Goal: Information Seeking & Learning: Get advice/opinions

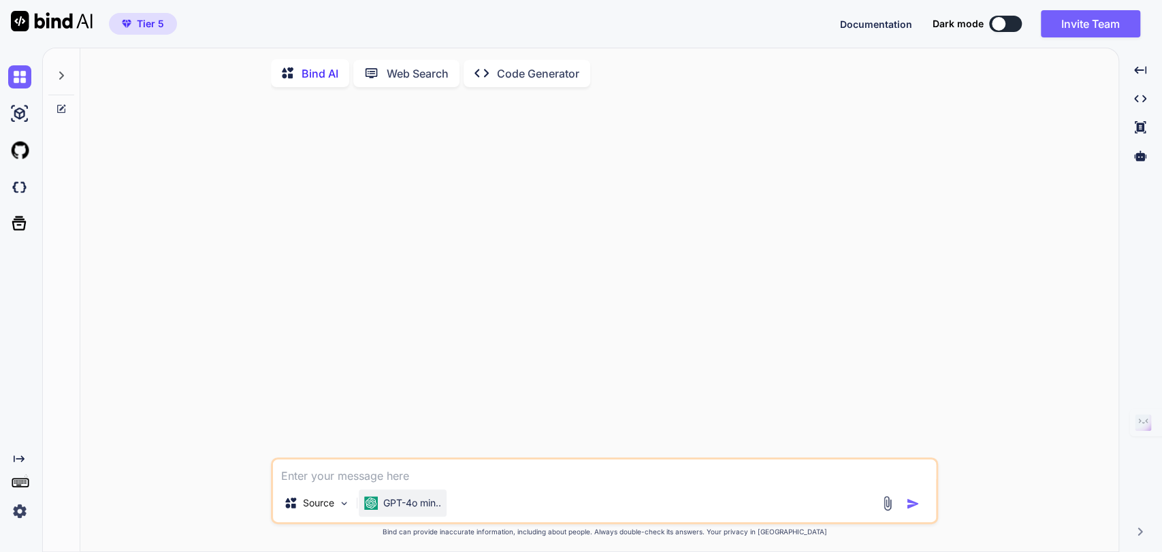
click at [404, 510] on p "GPT-4o min.." at bounding box center [412, 503] width 58 height 14
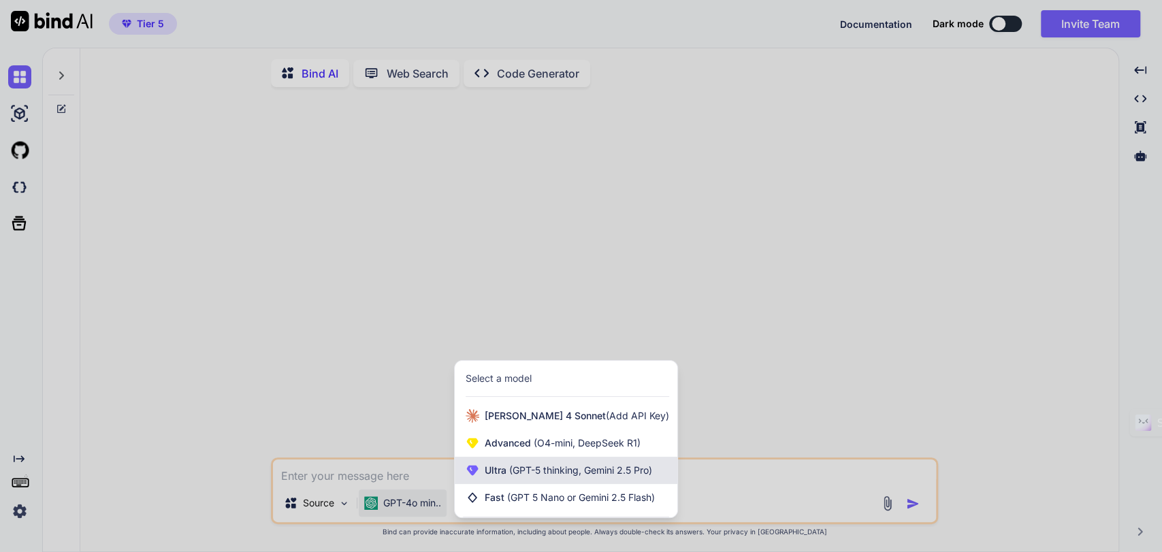
click at [534, 473] on span "(GPT-5 thinking, Gemini 2.5 Pro)" at bounding box center [579, 470] width 146 height 12
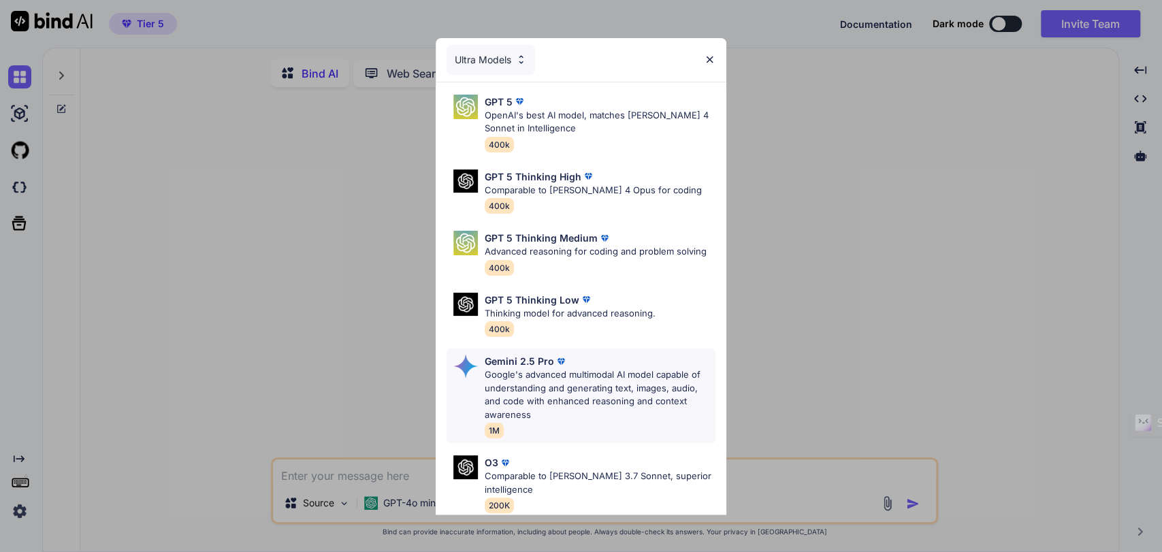
click at [574, 384] on p "Google's advanced multimodal AI model capable of understanding and generating t…" at bounding box center [600, 394] width 231 height 53
type textarea "x"
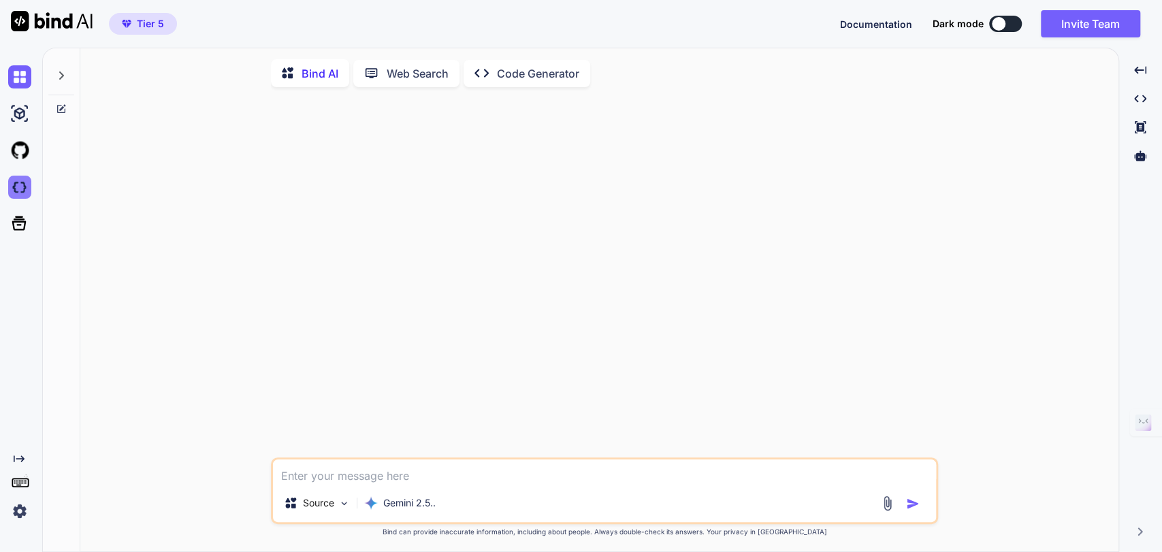
click at [20, 181] on img at bounding box center [19, 187] width 23 height 23
click at [410, 67] on p "Web Search" at bounding box center [418, 73] width 62 height 16
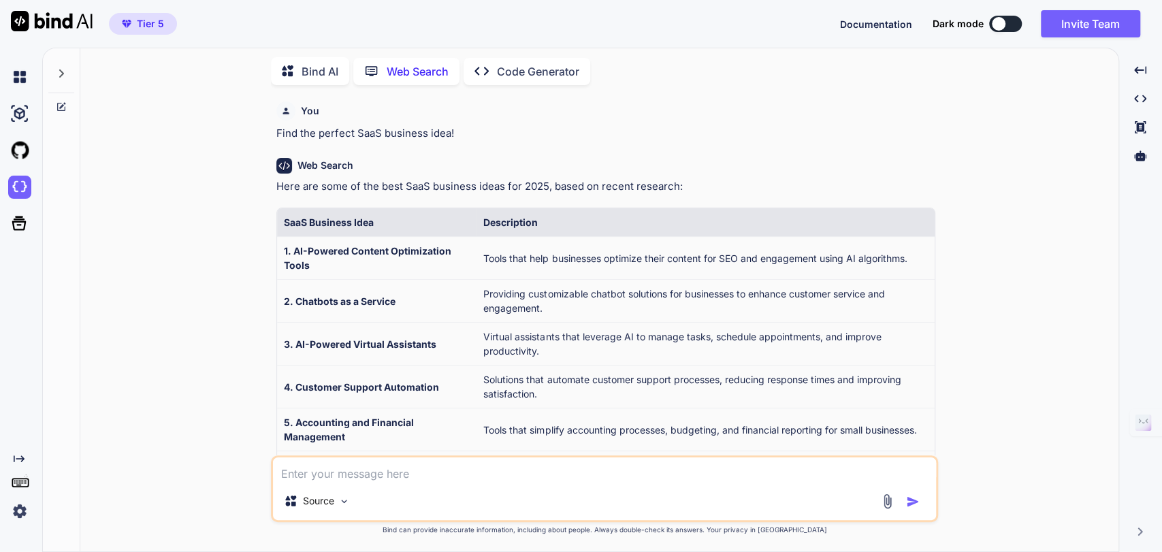
scroll to position [304, 0]
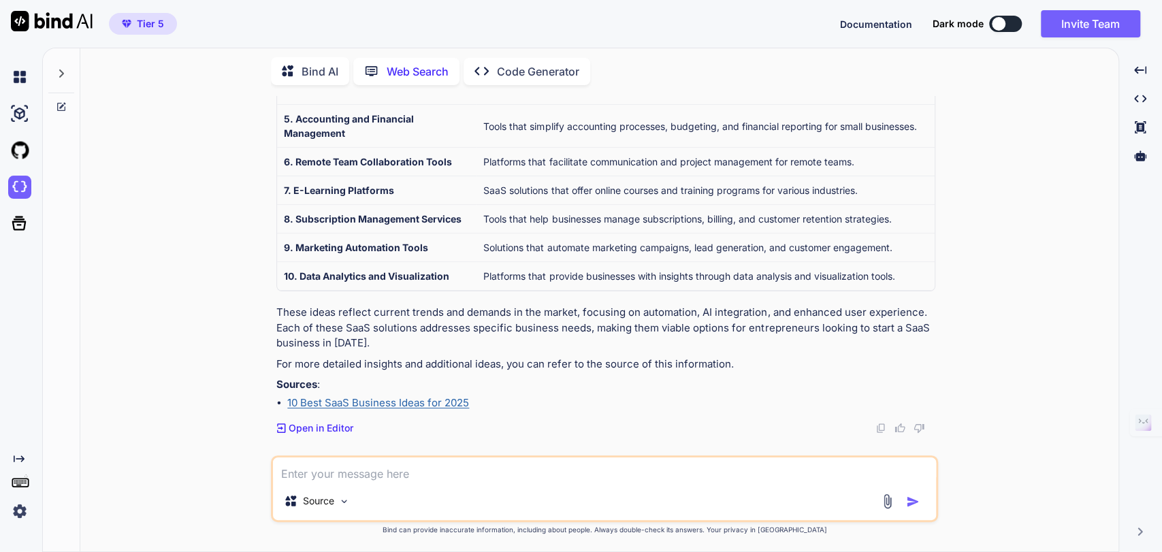
click at [54, 79] on div at bounding box center [61, 69] width 26 height 47
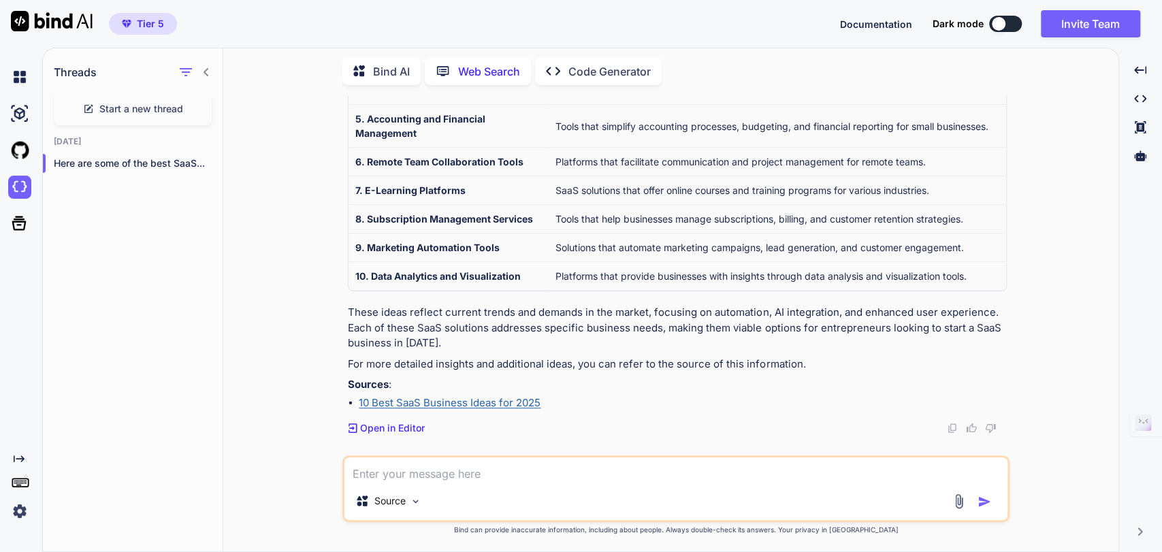
click at [398, 396] on link "10 Best SaaS Business Ideas for 2025" at bounding box center [450, 402] width 182 height 13
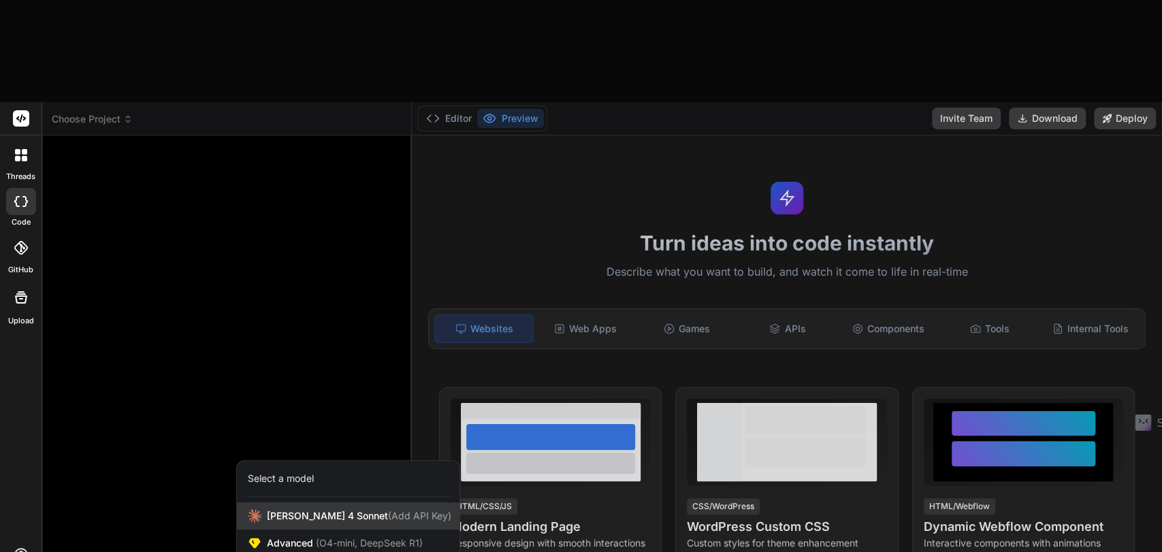
click at [388, 510] on span "(Add API Key)" at bounding box center [419, 516] width 63 height 12
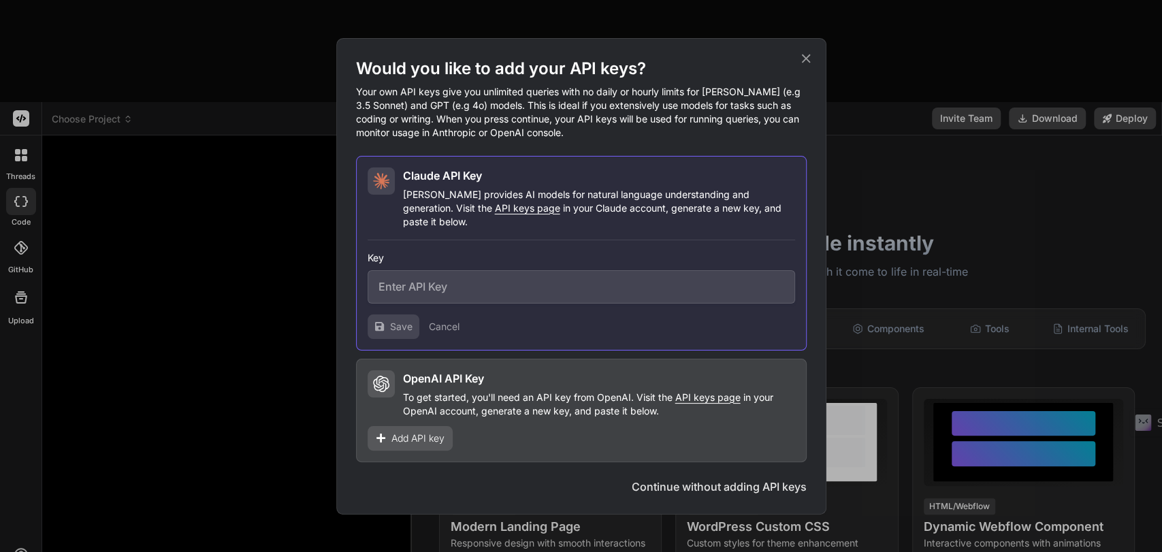
click at [811, 61] on icon at bounding box center [805, 58] width 15 height 15
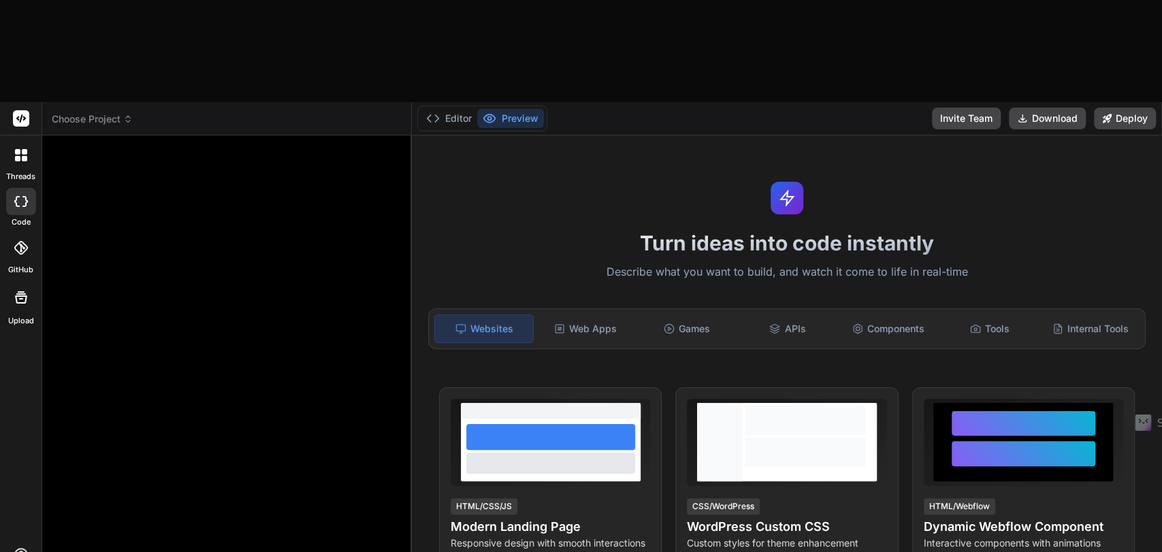
type textarea "x"
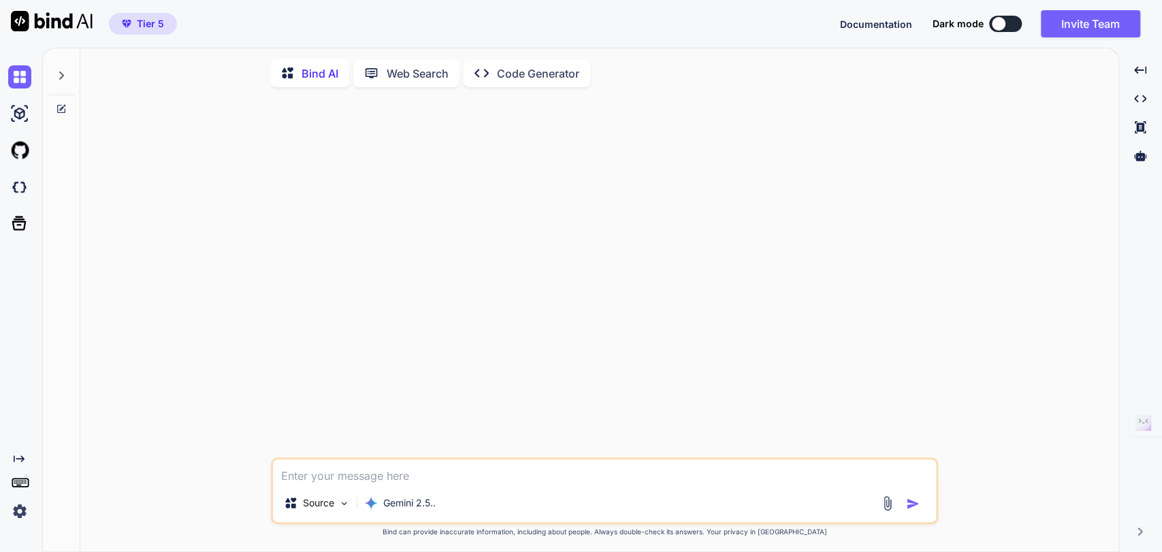
click at [408, 73] on p "Web Search" at bounding box center [418, 73] width 62 height 16
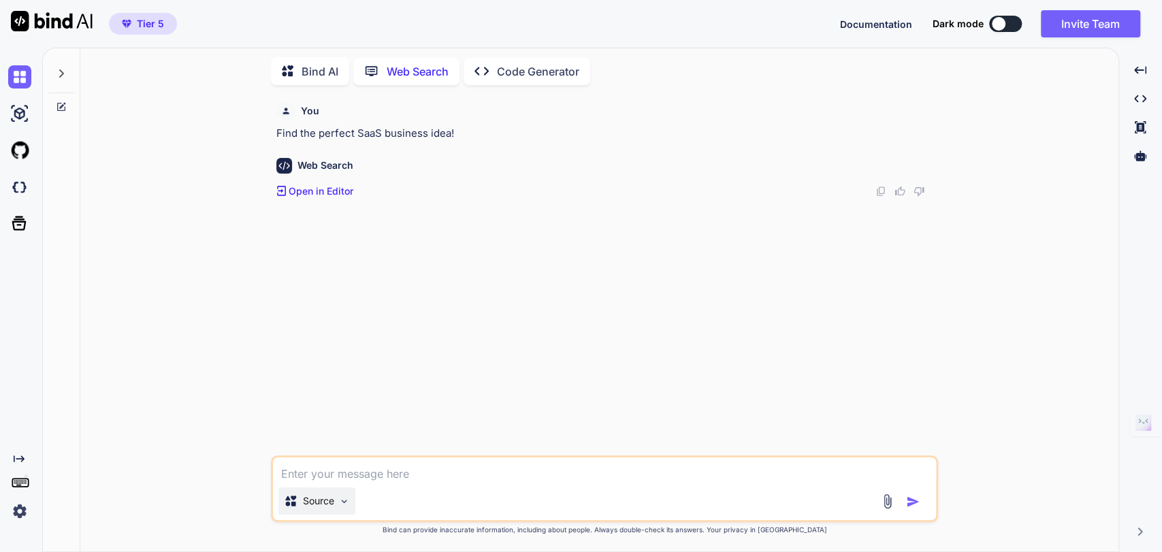
scroll to position [304, 0]
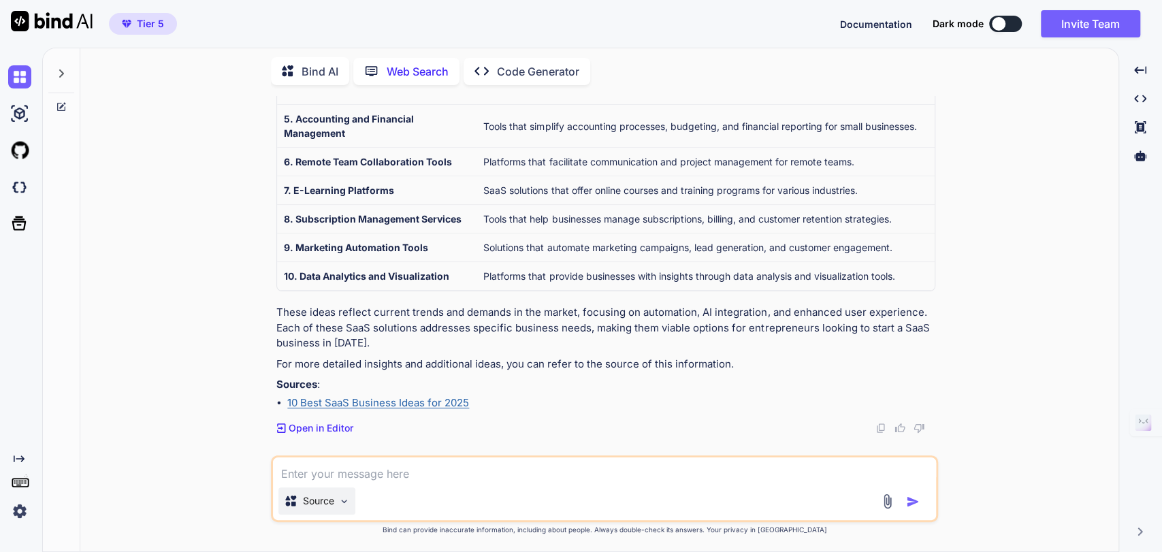
type textarea "x"
click at [16, 504] on img at bounding box center [19, 511] width 23 height 23
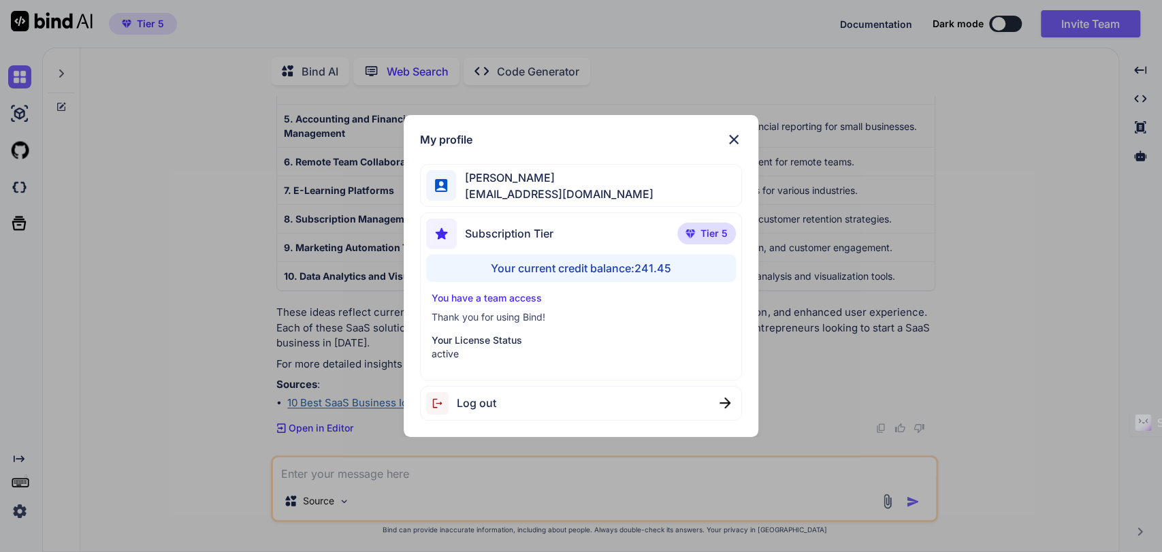
click at [188, 274] on div "My profile [PERSON_NAME] [EMAIL_ADDRESS][DOMAIN_NAME] Subscription Tier Tier 5 …" at bounding box center [581, 276] width 1162 height 552
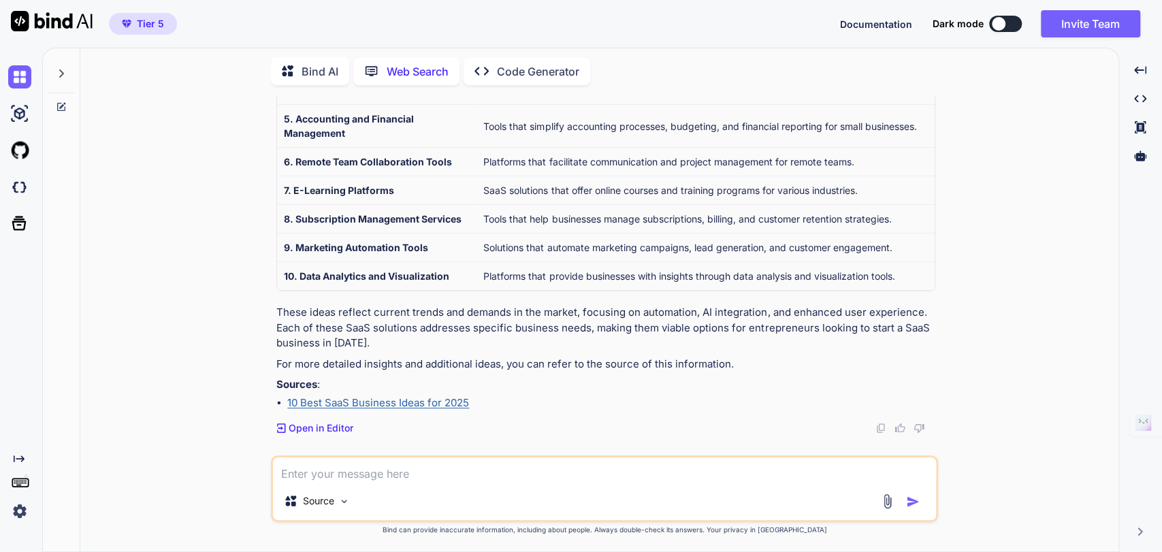
click at [57, 103] on icon at bounding box center [61, 107] width 8 height 8
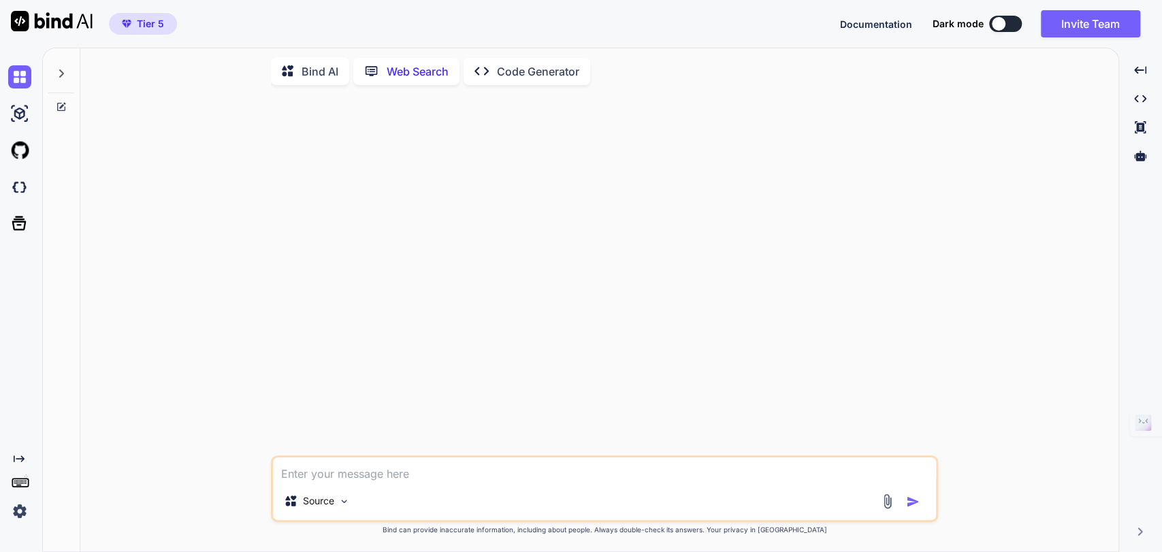
scroll to position [0, 0]
click at [57, 103] on icon at bounding box center [61, 107] width 8 height 8
click at [56, 68] on icon at bounding box center [61, 73] width 11 height 11
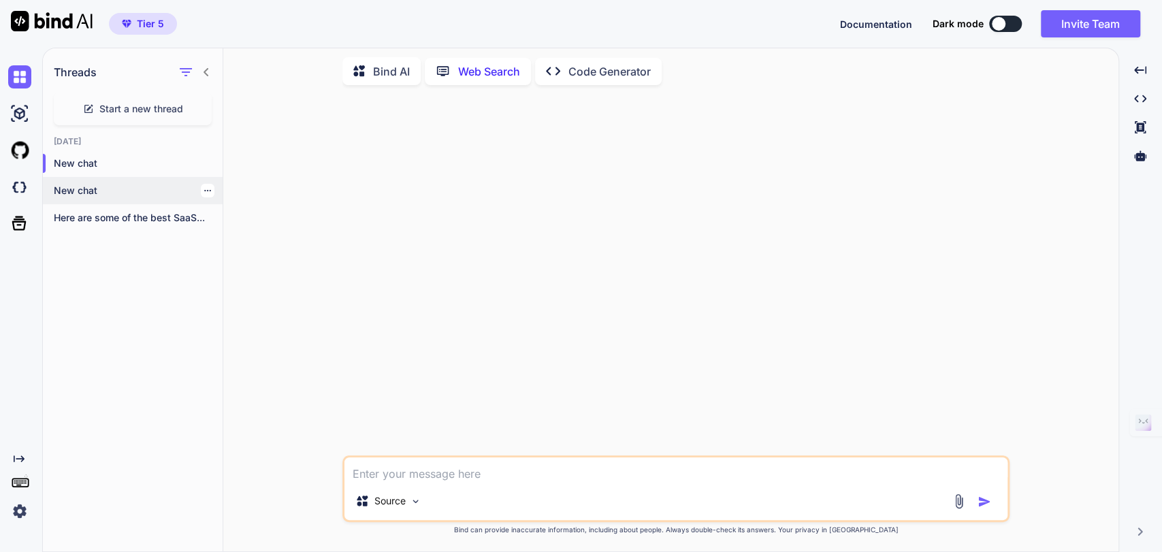
click at [203, 189] on icon "button" at bounding box center [207, 190] width 8 height 8
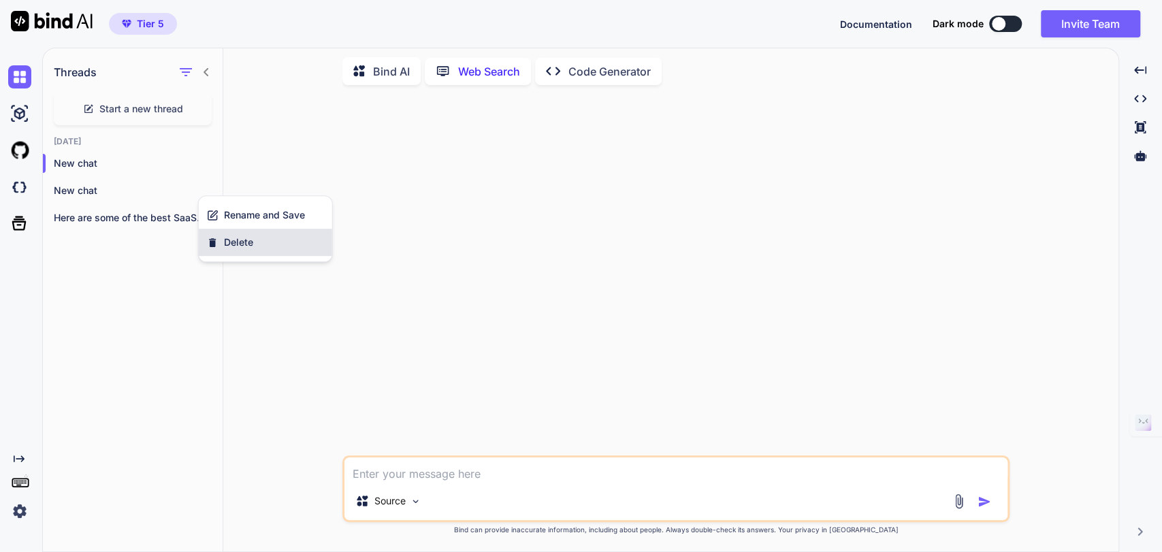
click at [242, 238] on span "Delete" at bounding box center [238, 242] width 29 height 14
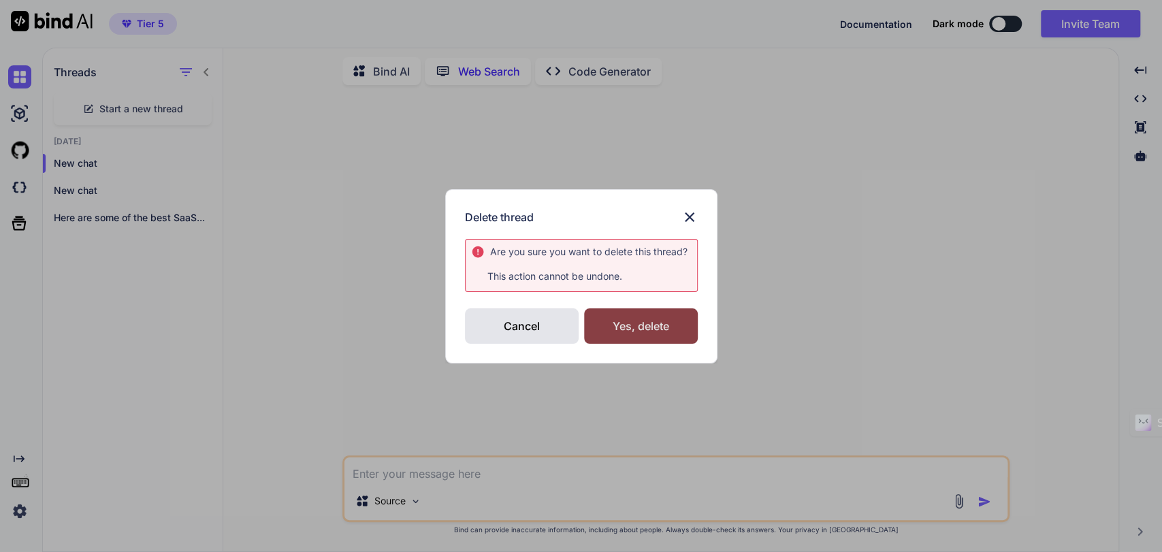
click at [636, 323] on div "Yes, delete" at bounding box center [641, 325] width 114 height 35
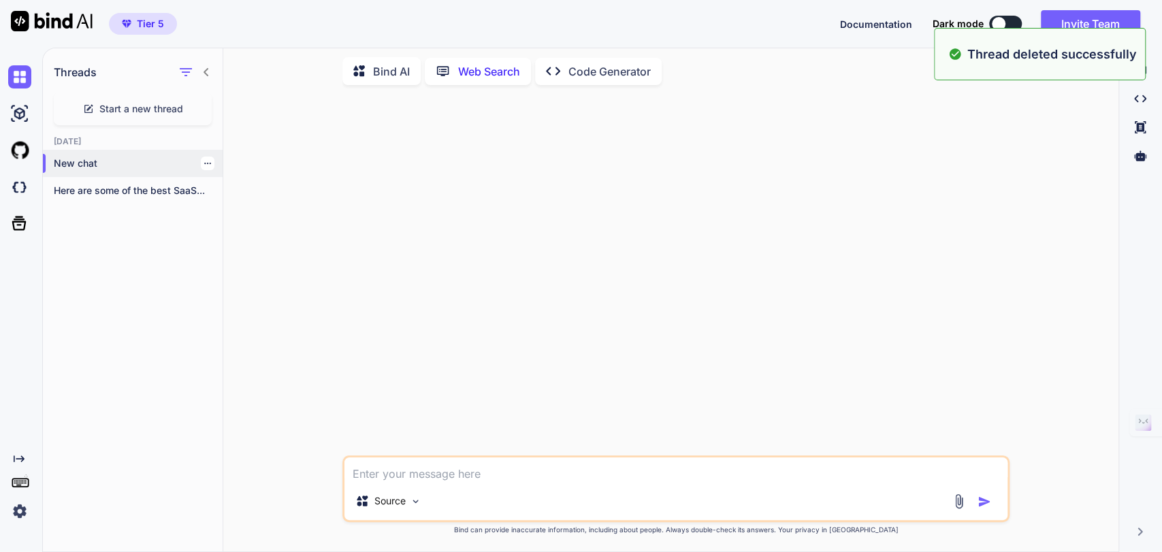
click at [127, 167] on p "New chat" at bounding box center [138, 164] width 169 height 14
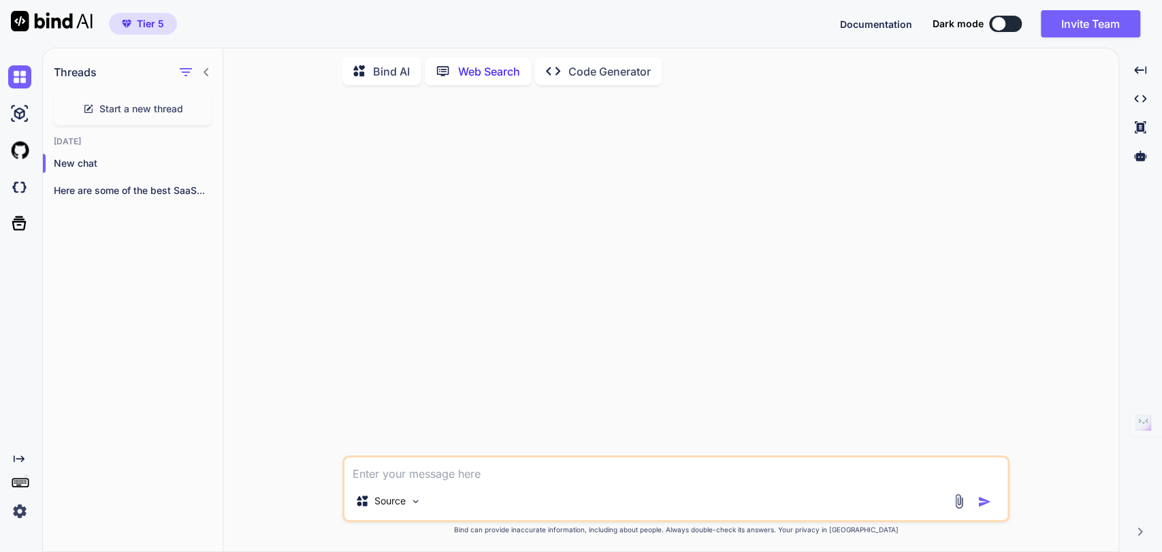
click at [457, 471] on textarea at bounding box center [675, 469] width 663 height 24
type textarea "Ich"
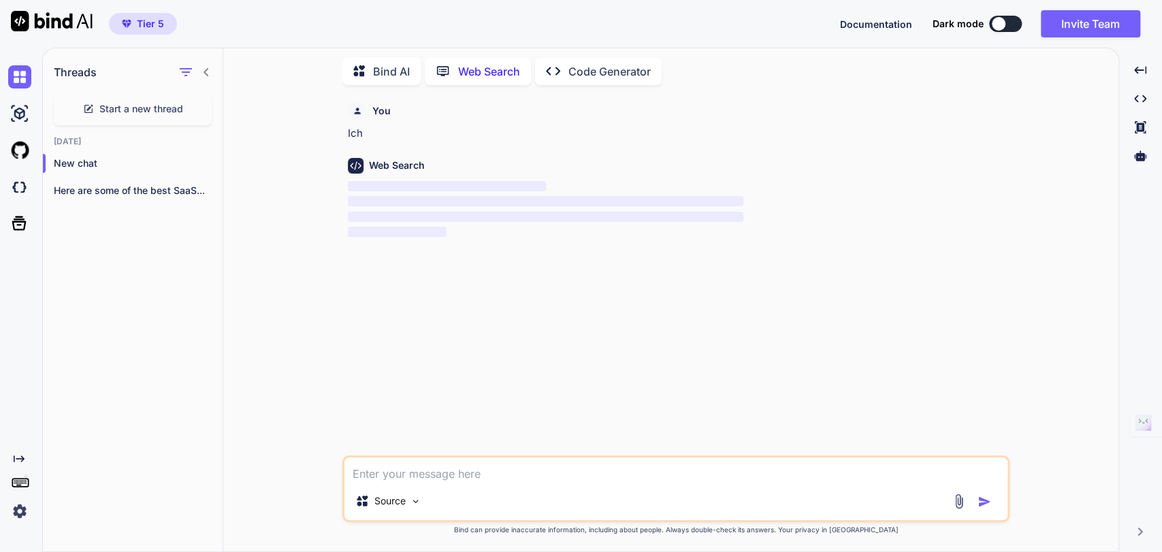
type textarea "W"
type textarea "I"
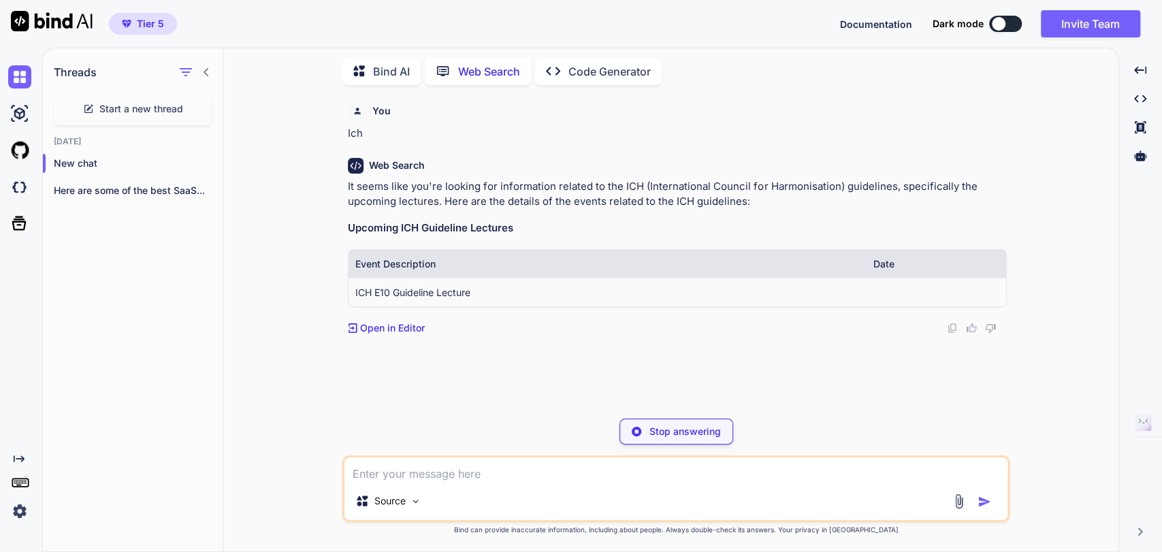
click at [19, 508] on img at bounding box center [19, 511] width 23 height 23
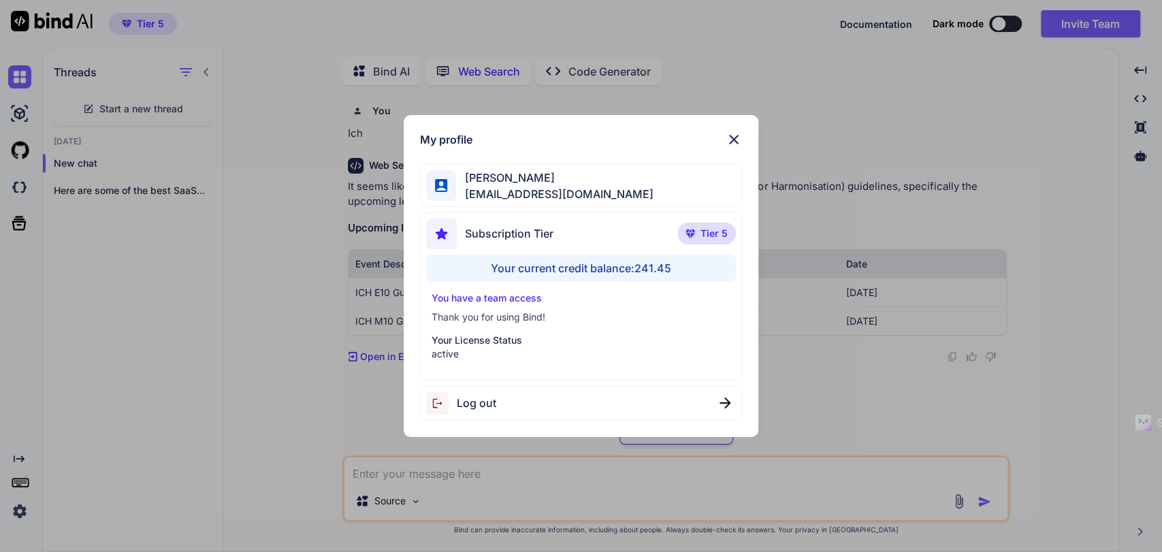
scroll to position [5, 0]
click at [280, 308] on div "My profile [PERSON_NAME] [EMAIL_ADDRESS][DOMAIN_NAME] Subscription Tier Tier 5 …" at bounding box center [581, 276] width 1162 height 552
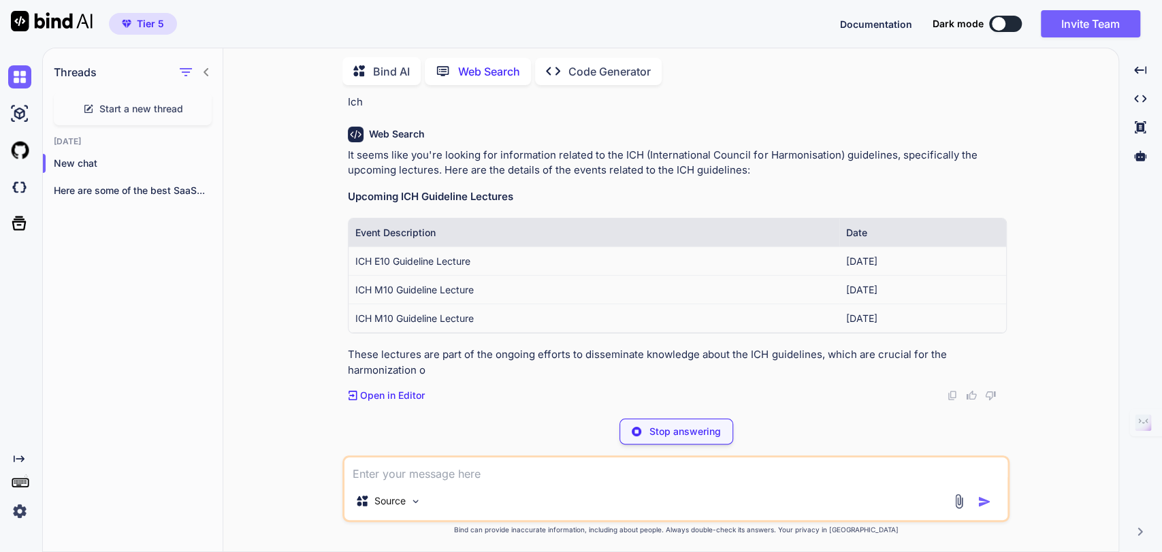
scroll to position [46, 0]
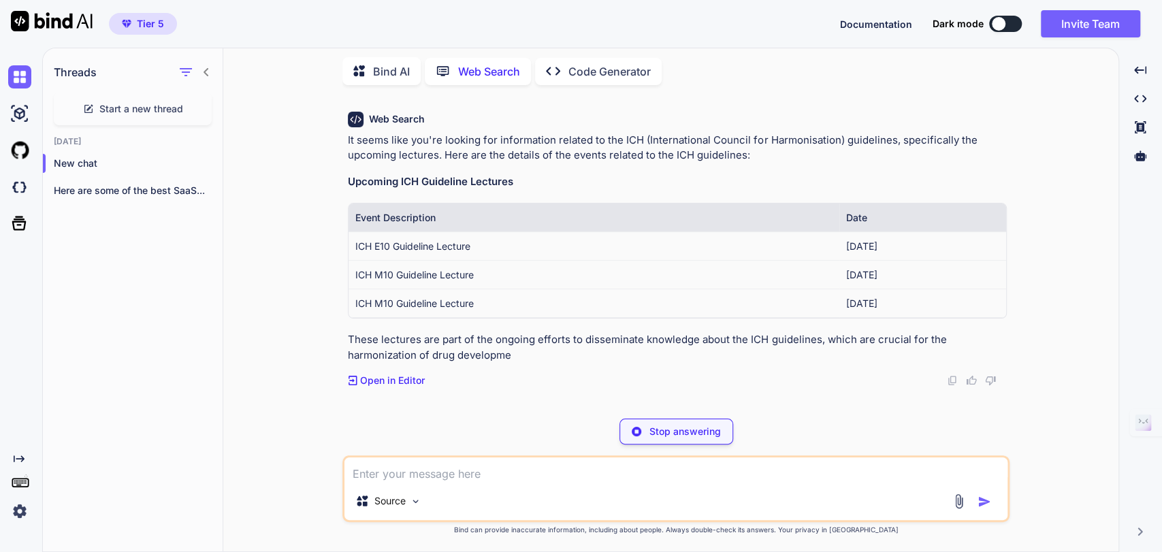
click at [670, 431] on p "Stop answering" at bounding box center [684, 432] width 71 height 14
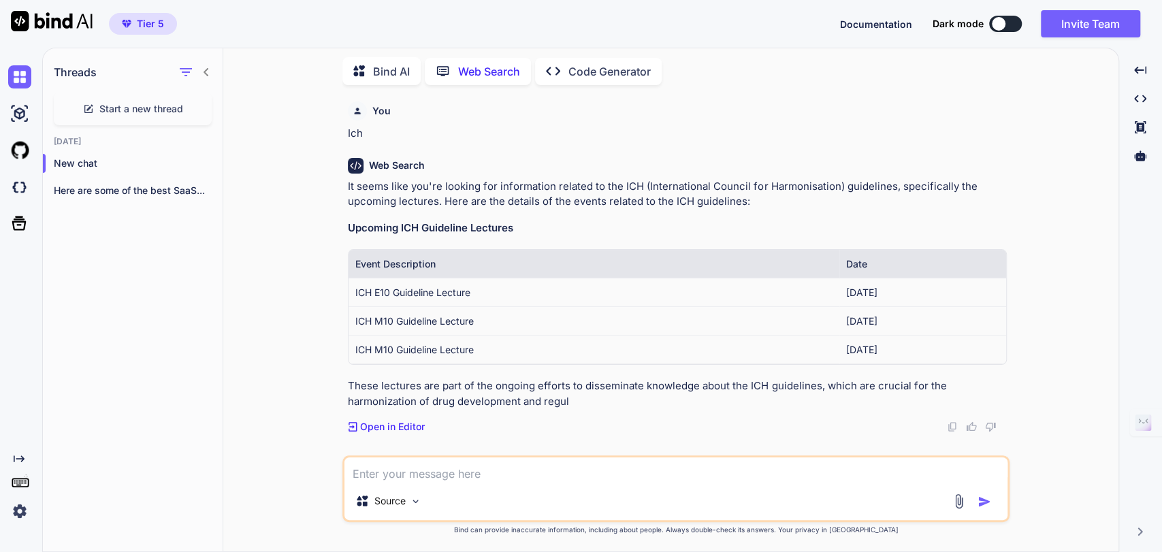
scroll to position [0, 0]
click at [24, 515] on img at bounding box center [19, 511] width 23 height 23
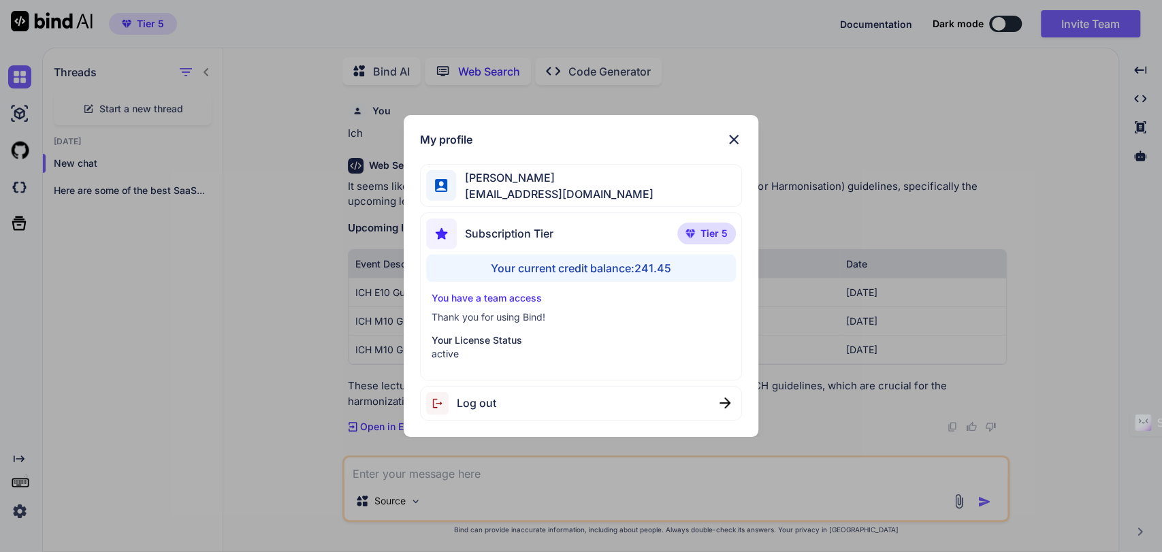
click at [252, 350] on div "My profile [PERSON_NAME] [EMAIL_ADDRESS][DOMAIN_NAME] Subscription Tier Tier 5 …" at bounding box center [581, 276] width 1162 height 552
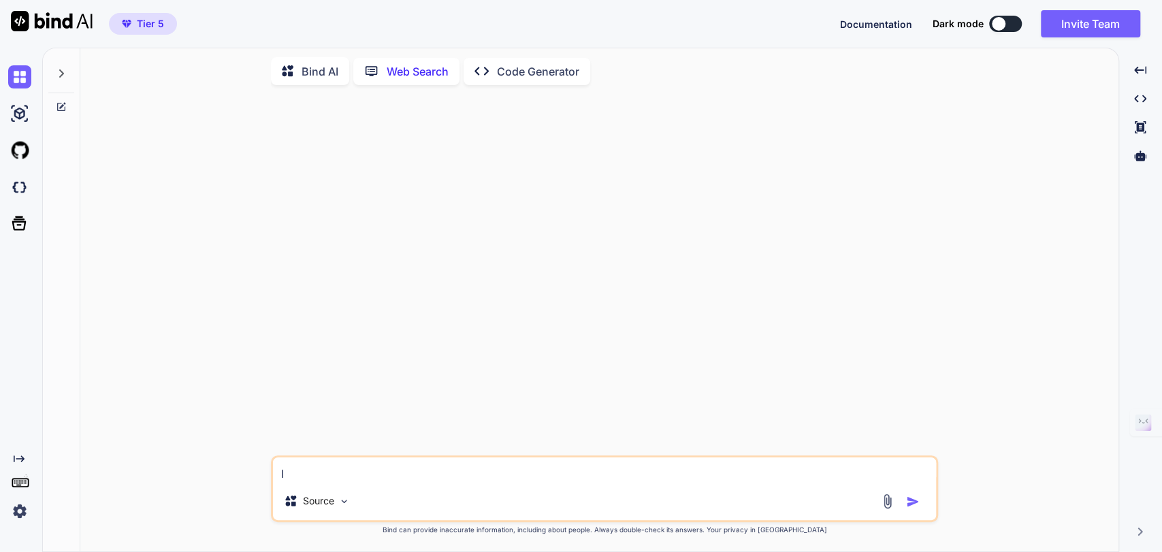
type textarea "x"
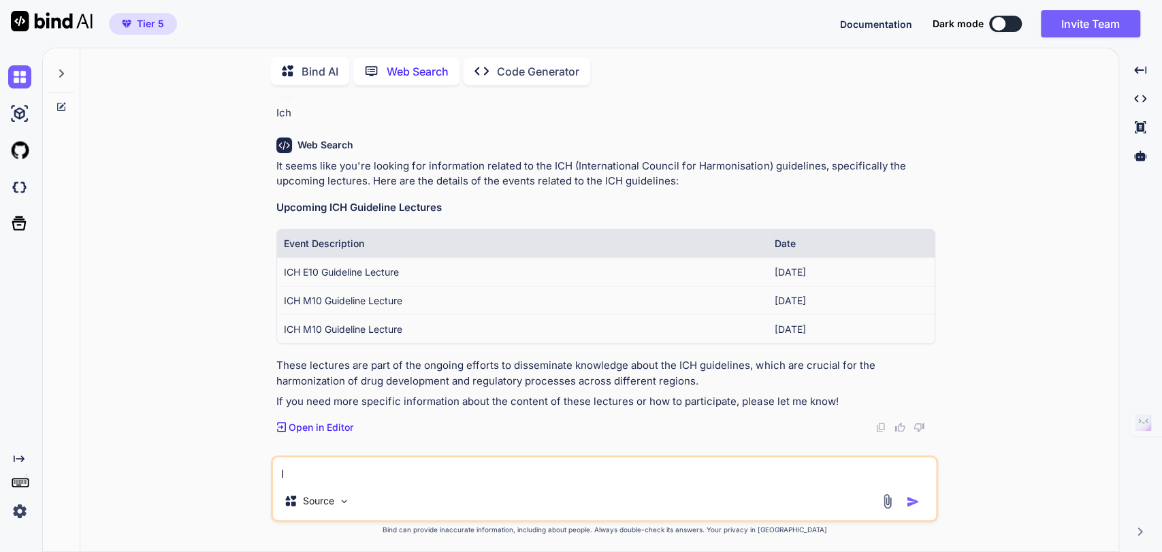
click at [19, 514] on img at bounding box center [19, 511] width 23 height 23
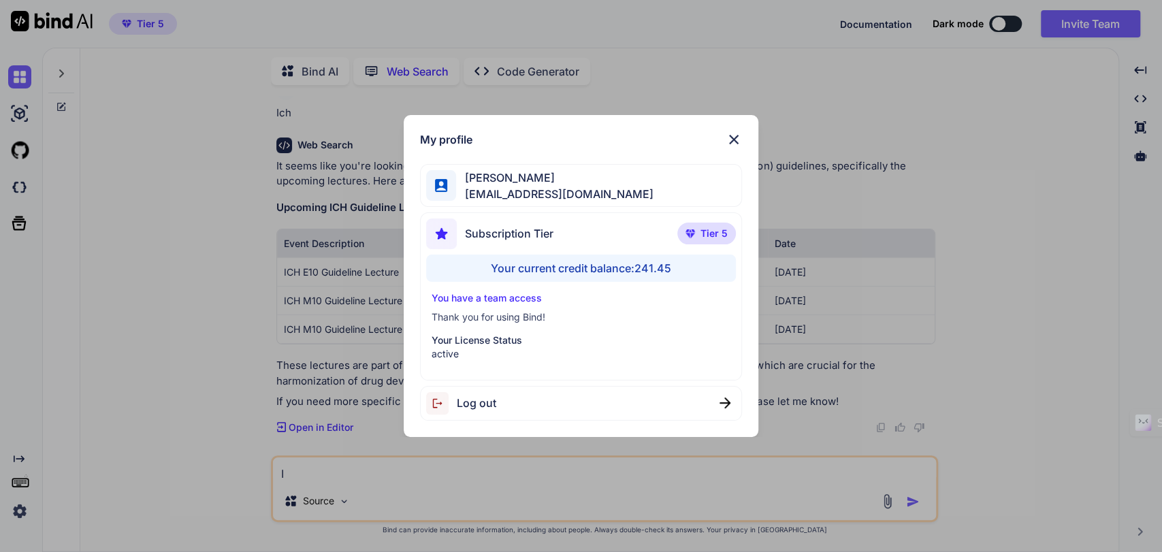
click at [125, 348] on div "My profile [PERSON_NAME] [EMAIL_ADDRESS][DOMAIN_NAME] Subscription Tier Tier 5 …" at bounding box center [581, 276] width 1162 height 552
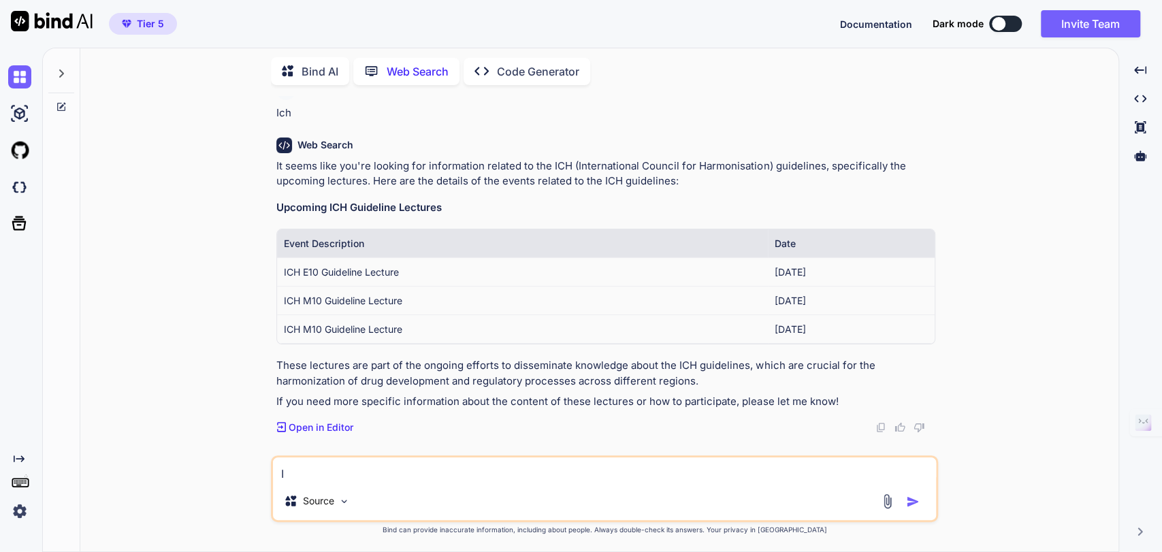
click at [344, 470] on textarea "I" at bounding box center [604, 469] width 663 height 24
type textarea "x"
type textarea "I"
type textarea "x"
type textarea "Ic"
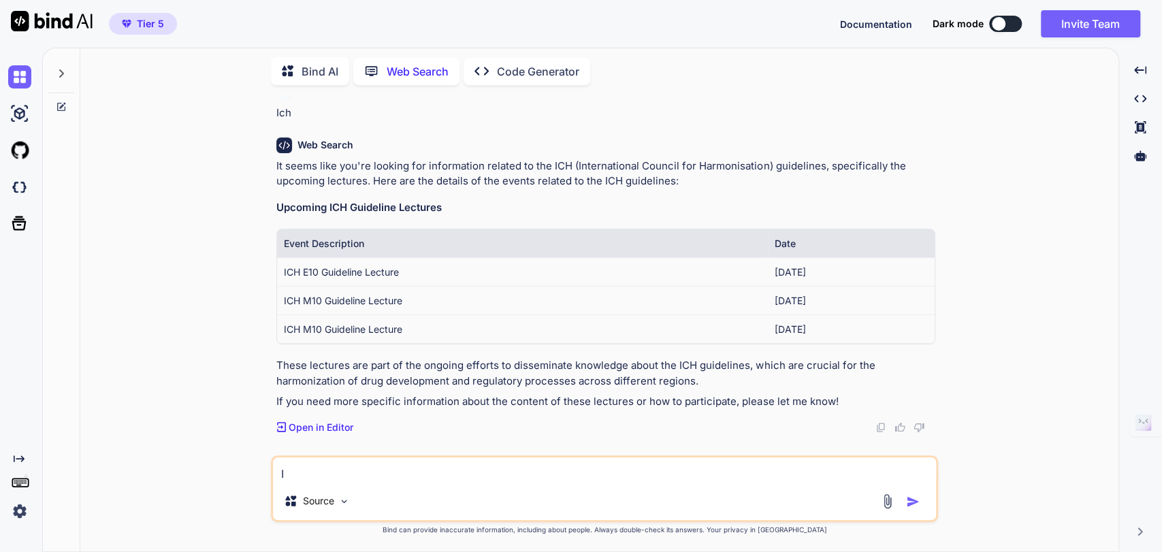
type textarea "x"
type textarea "Ich"
type textarea "x"
type textarea "Ich"
type textarea "x"
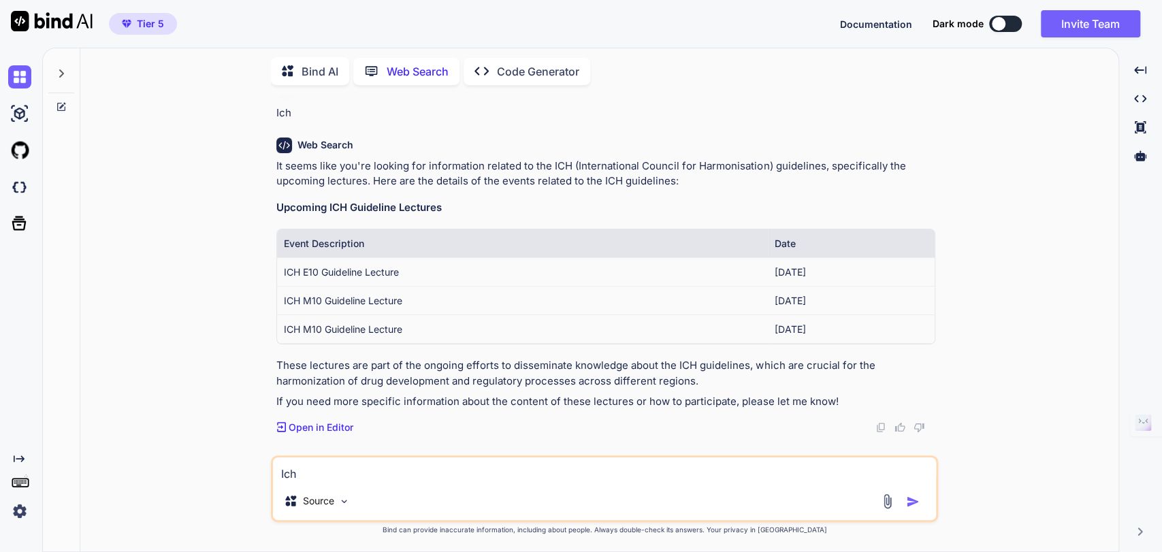
type textarea "Ich m"
type textarea "x"
type textarea "Ich mö"
type textarea "x"
type textarea "Ich möc"
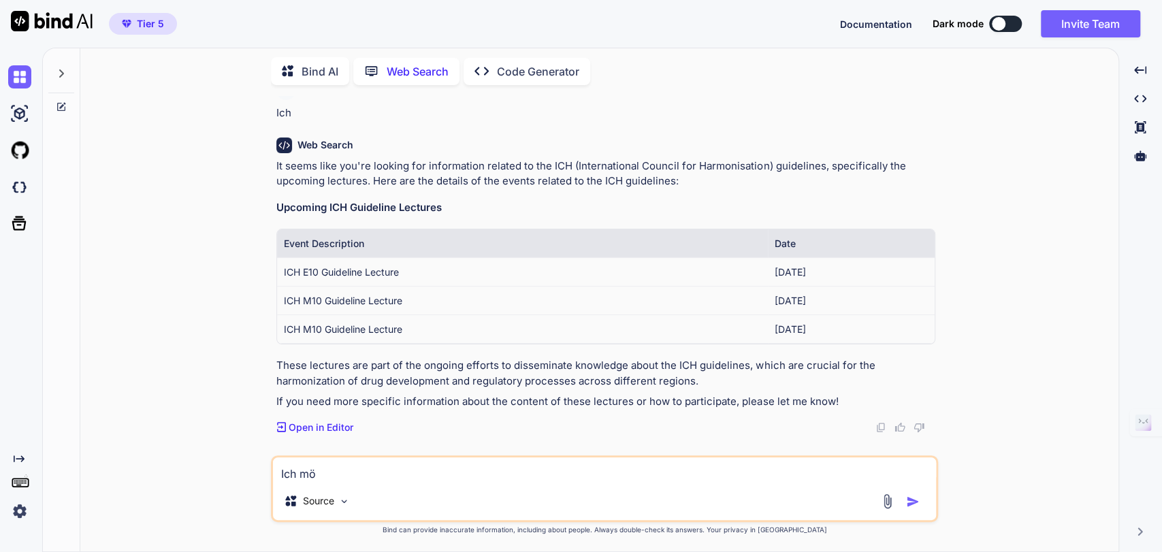
type textarea "x"
type textarea "Ich möch"
type textarea "x"
type textarea "Ich möcht"
type textarea "x"
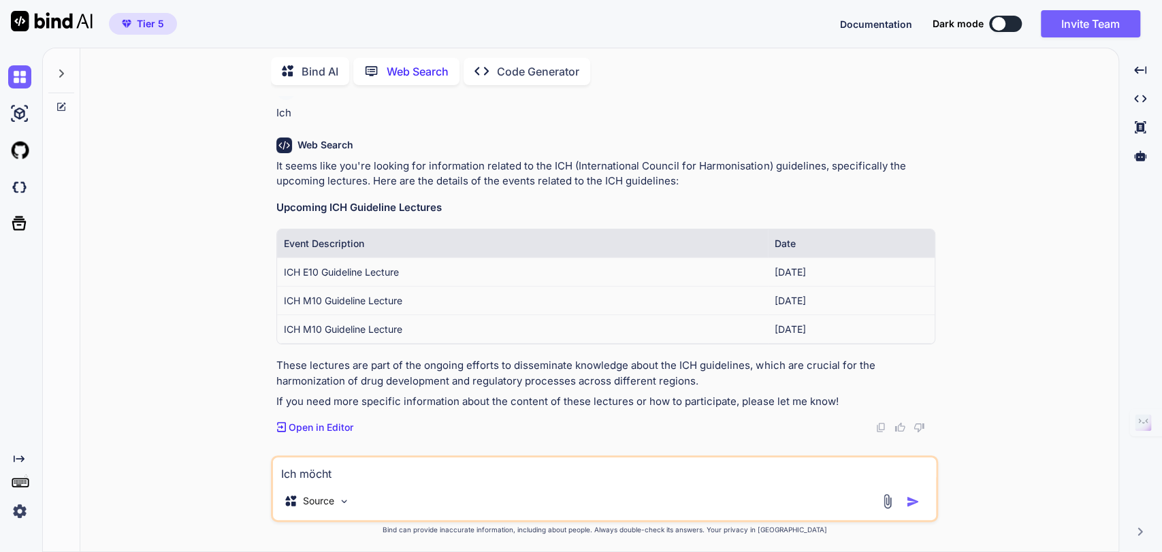
type textarea "Ich möchte"
type textarea "x"
click at [796, 159] on p "It seems like you're looking for information related to the ICH (International …" at bounding box center [605, 174] width 659 height 31
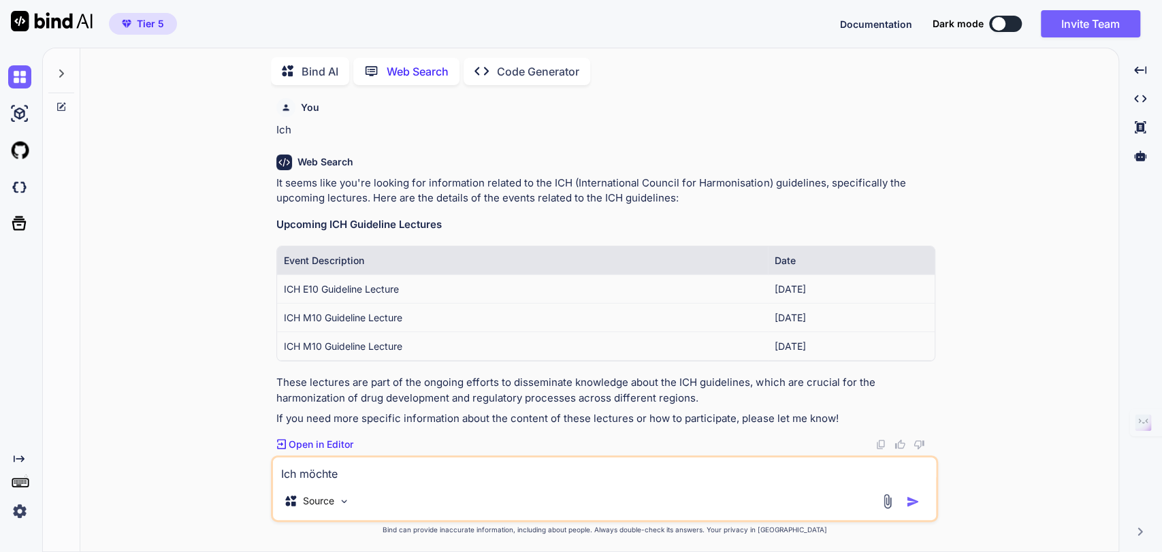
drag, startPoint x: 278, startPoint y: 97, endPoint x: 289, endPoint y: 106, distance: 14.0
click at [289, 106] on div "You" at bounding box center [605, 107] width 659 height 19
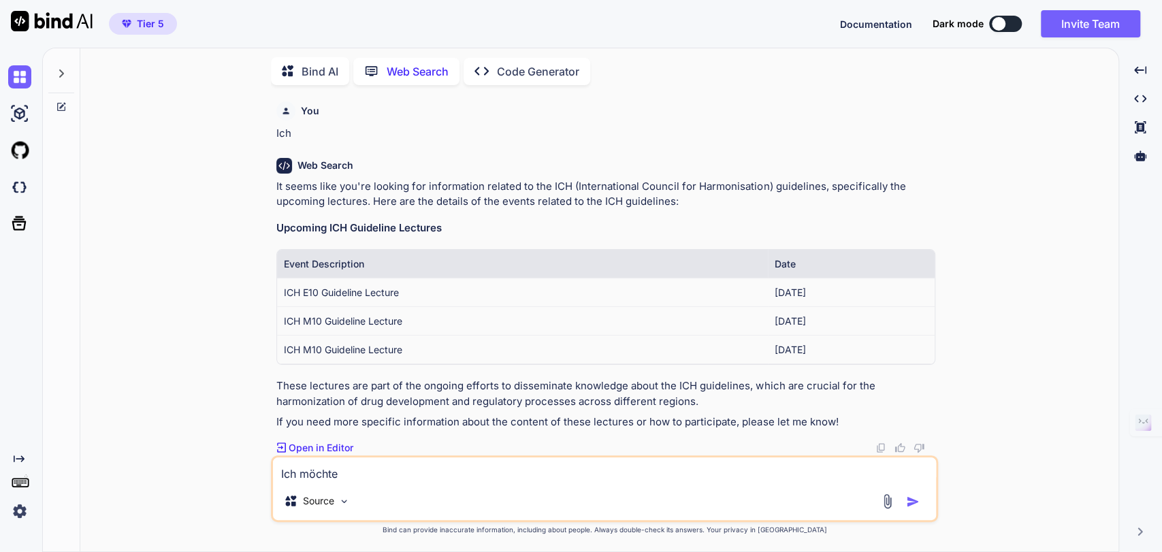
click at [289, 106] on img at bounding box center [286, 111] width 10 height 10
click at [294, 115] on div at bounding box center [285, 110] width 19 height 19
click at [379, 473] on textarea "Ich möchte" at bounding box center [604, 469] width 663 height 24
type textarea "Ich möchte"
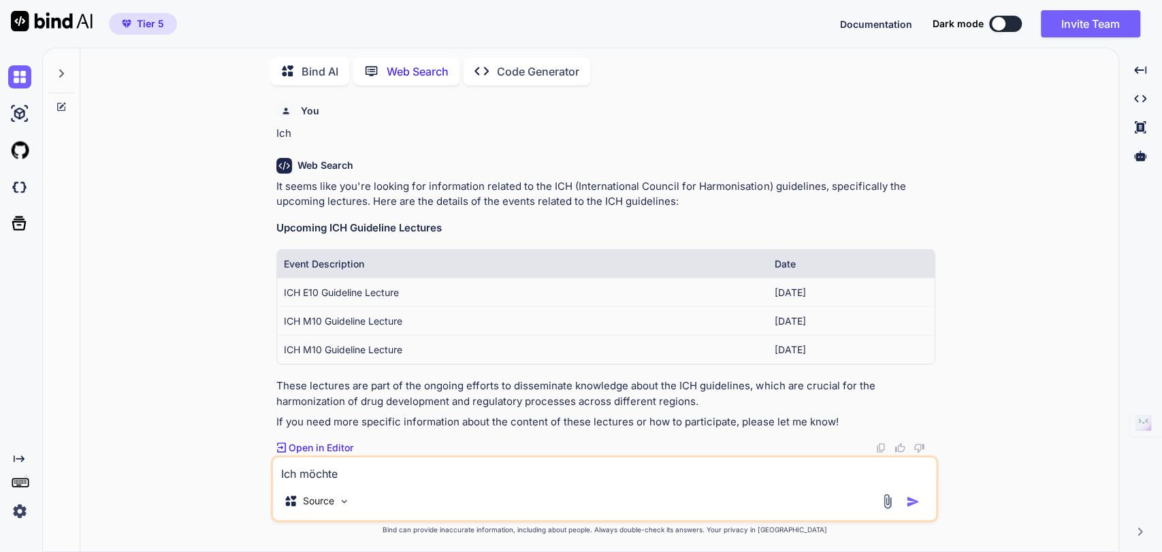
type textarea "x"
type textarea "Ich möchte e"
type textarea "x"
type textarea "Ich möchte ei"
type textarea "x"
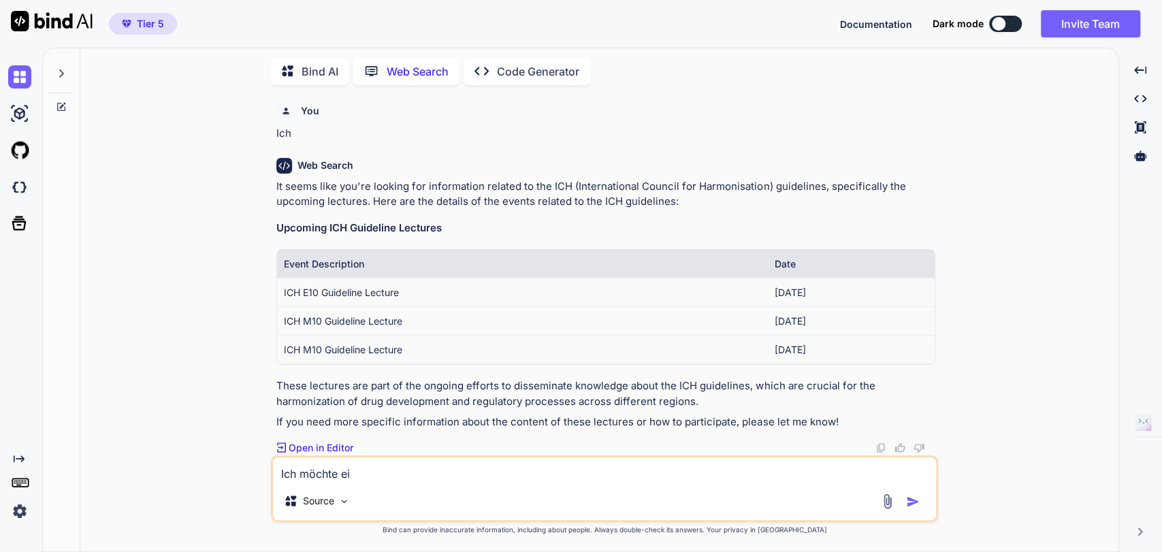
type textarea "Ich möchte ein"
type textarea "x"
type textarea "Ich möchte eine"
type textarea "x"
type textarea "Ich möchte eine n"
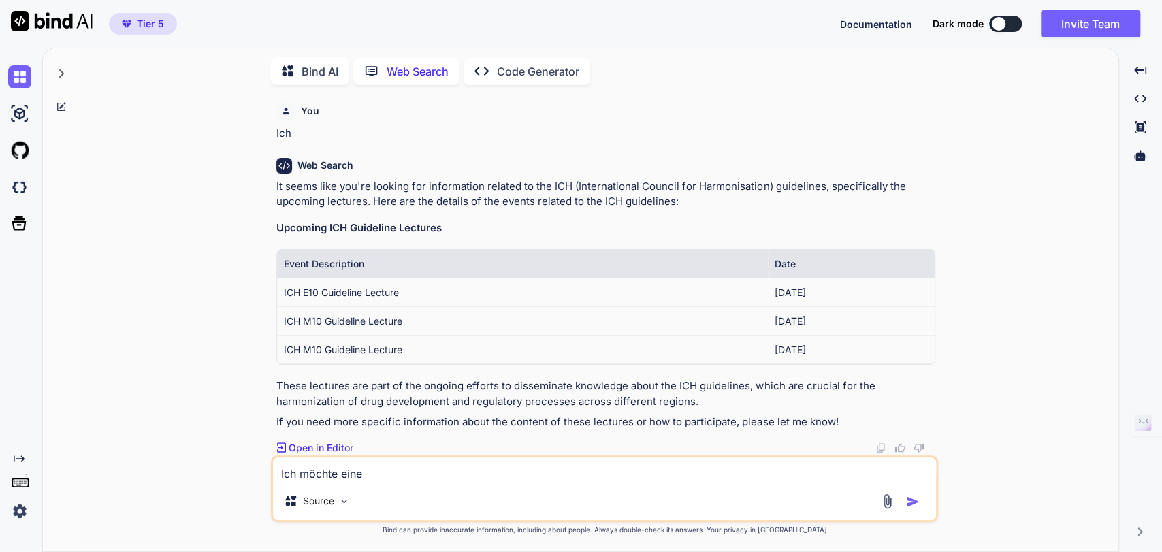
type textarea "x"
type textarea "Ich möchte eine nV"
type textarea "x"
type textarea "Ich möchte eine nVP"
type textarea "x"
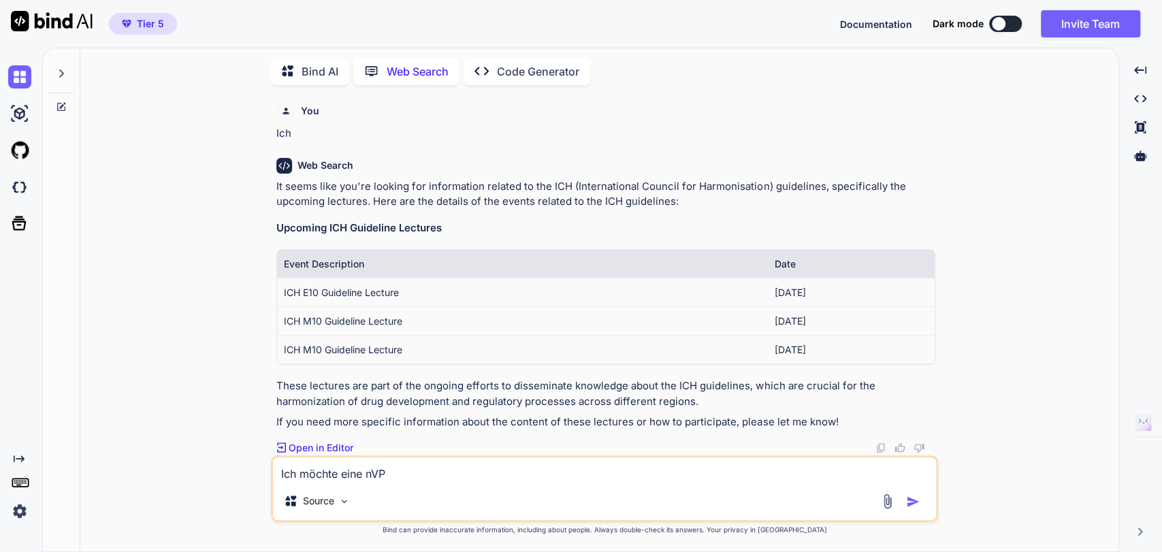
type textarea "Ich möchte eine nV"
type textarea "x"
type textarea "Ich möchte eine n"
type textarea "x"
type textarea "Ich möchte eine"
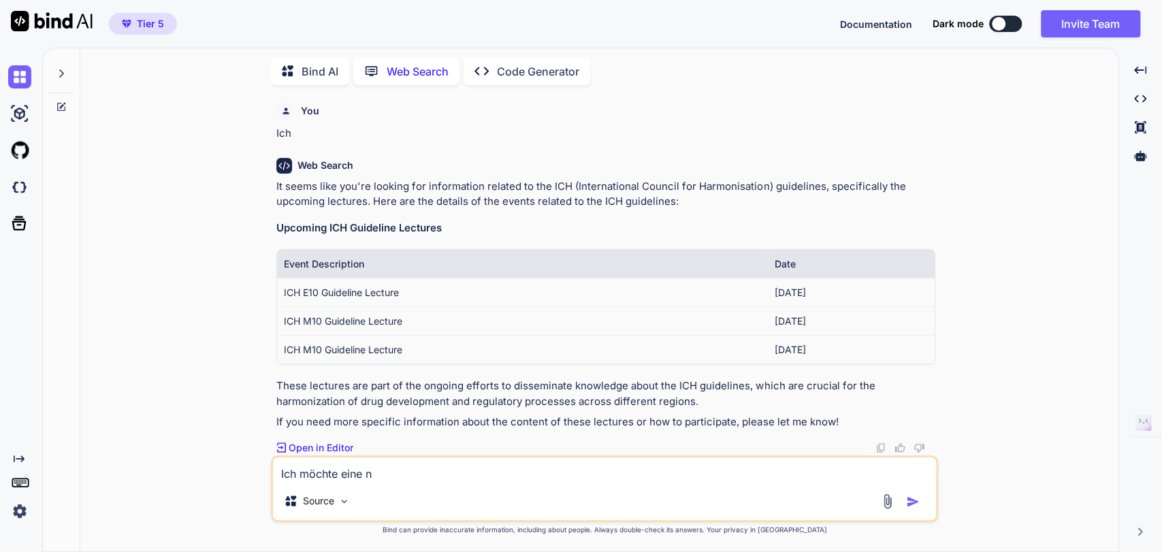
type textarea "x"
type textarea "Ich möchte eine"
type textarea "x"
type textarea "Ich möchte einen"
type textarea "x"
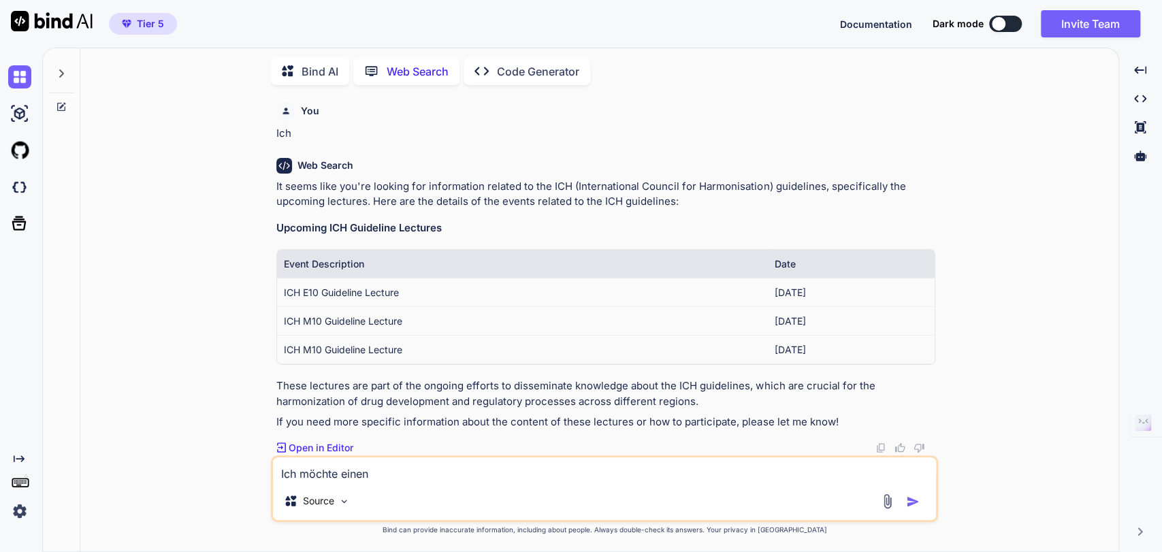
type textarea "Ich möchte einen"
type textarea "x"
type textarea "Ich möchte einen g"
type textarea "x"
type textarea "Ich möchte einen gü"
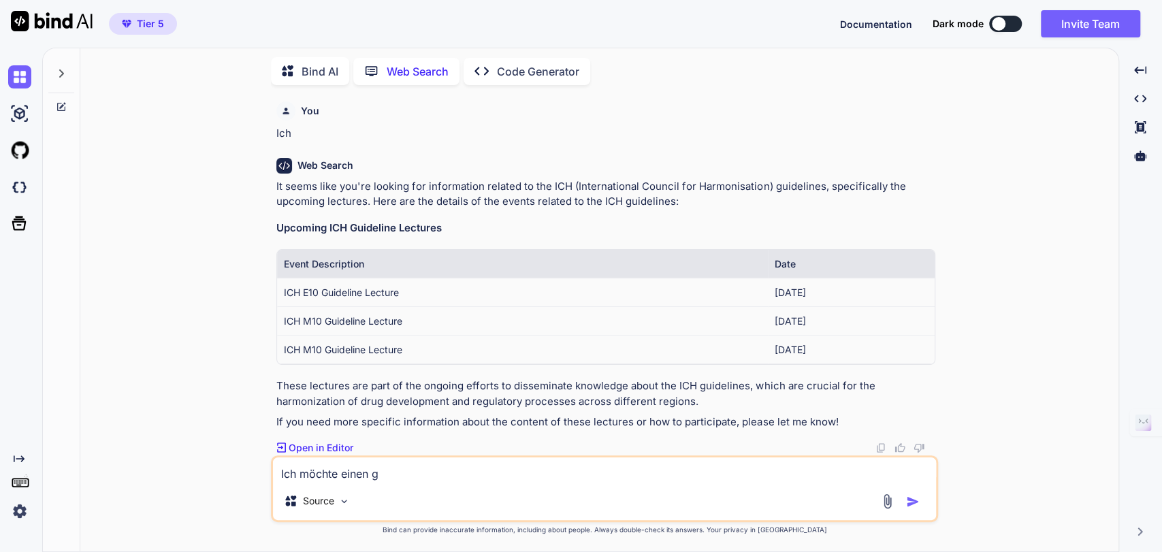
type textarea "x"
type textarea "Ich möchte einen gün"
type textarea "x"
type textarea "Ich möchte einen güns"
type textarea "x"
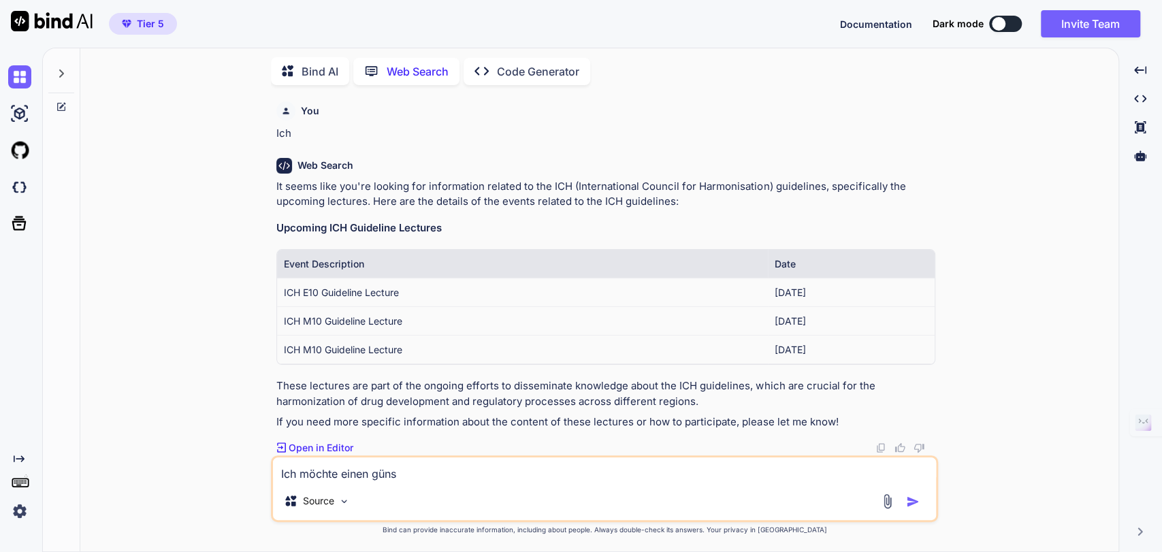
type textarea "Ich möchte einen günst"
type textarea "x"
type textarea "Ich möchte einen günsti"
type textarea "x"
type textarea "Ich möchte einen günstig"
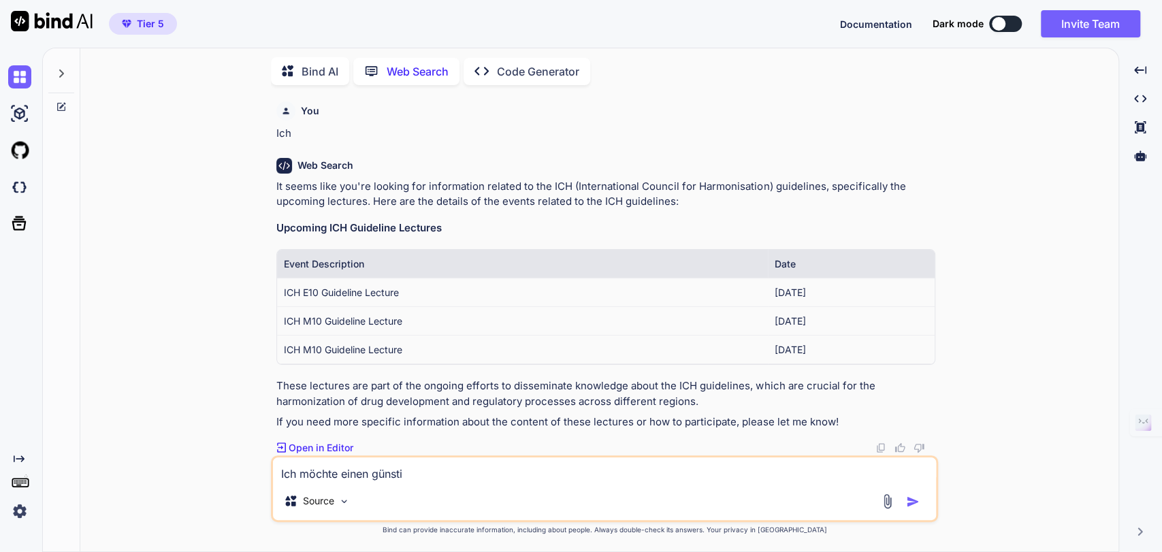
type textarea "x"
type textarea "Ich möchte einen günstige"
type textarea "x"
type textarea "Ich möchte einen günstigen"
type textarea "x"
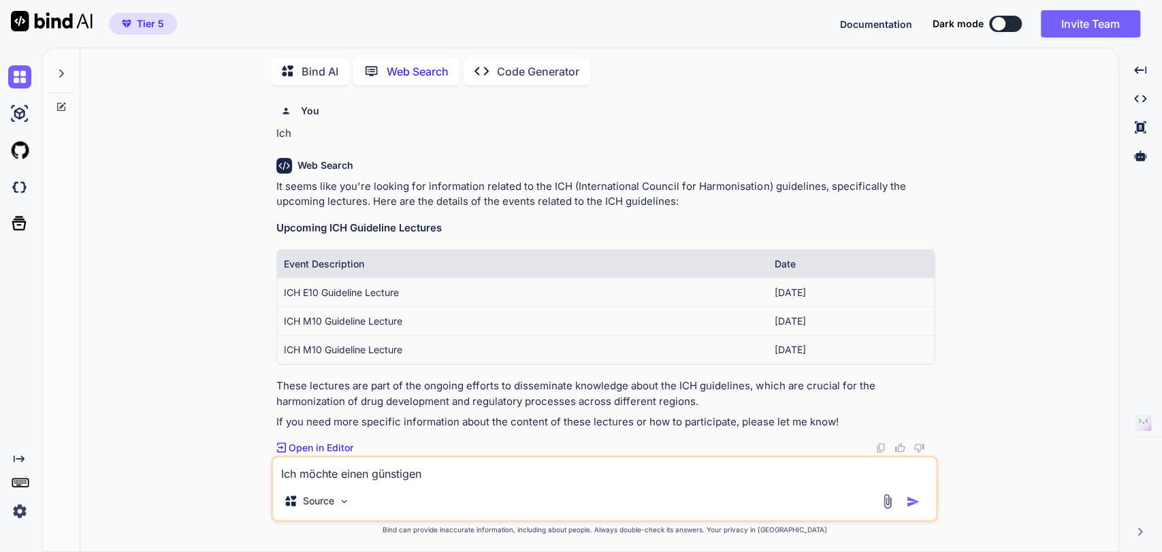
type textarea "Ich möchte einen günstigen"
type textarea "x"
type textarea "Ich möchte einen günstigen V"
type textarea "x"
type textarea "Ich möchte einen günstigen VP"
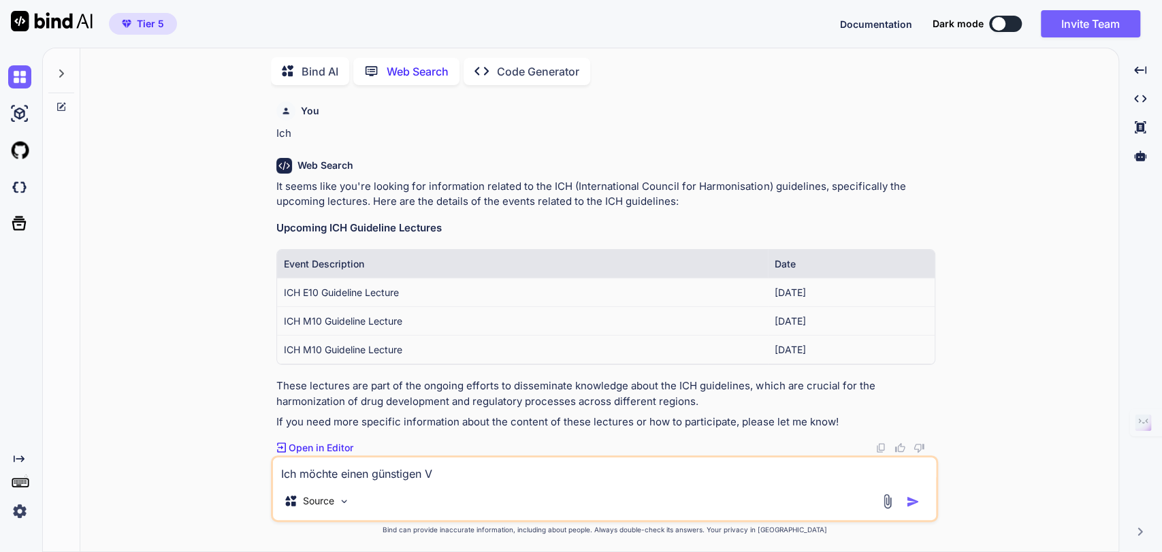
type textarea "x"
type textarea "Ich möchte einen günstigen VPS"
type textarea "x"
type textarea "Ich möchte einen günstigen VPS"
type textarea "x"
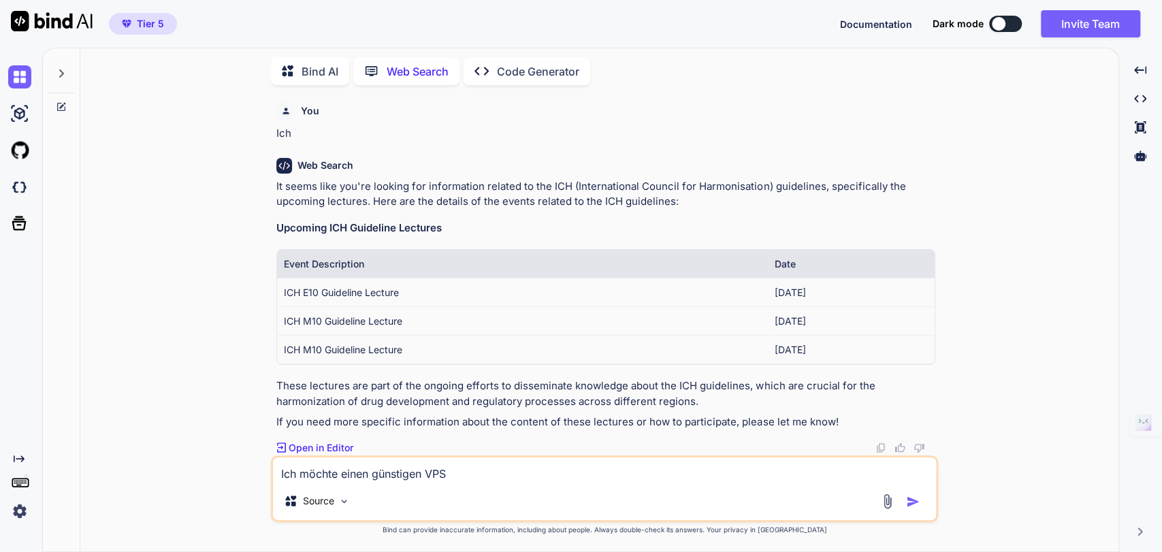
type textarea "Ich möchte einen günstigen VPS S"
type textarea "x"
type textarea "Ich möchte einen günstigen VPS Se"
type textarea "x"
type textarea "Ich möchte einen günstigen VPS Ser"
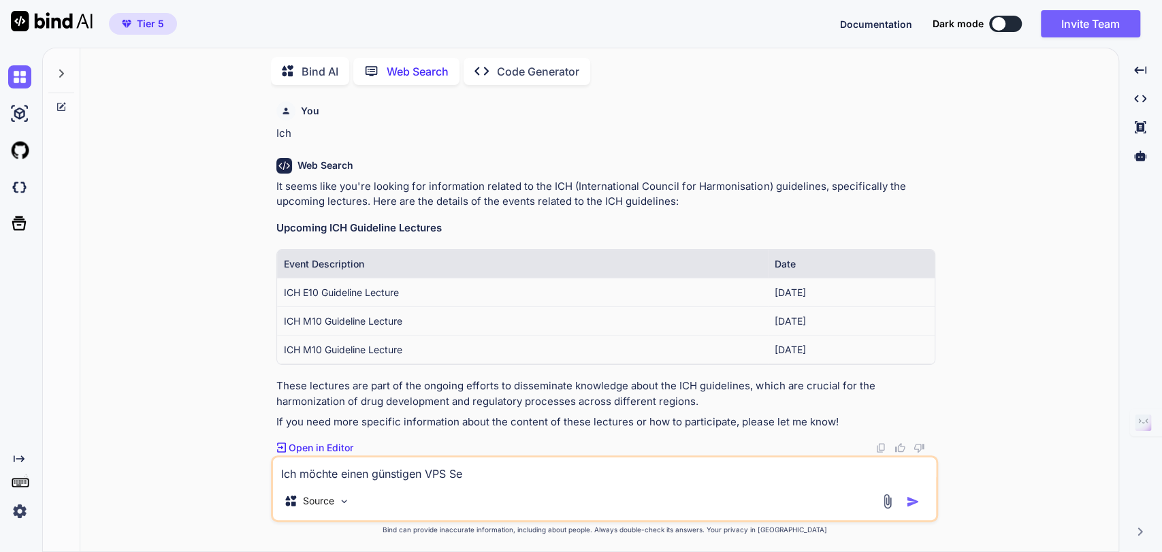
type textarea "x"
type textarea "Ich möchte einen günstigen VPS Se"
type textarea "x"
type textarea "Ich möchte einen günstigen VPS S"
type textarea "x"
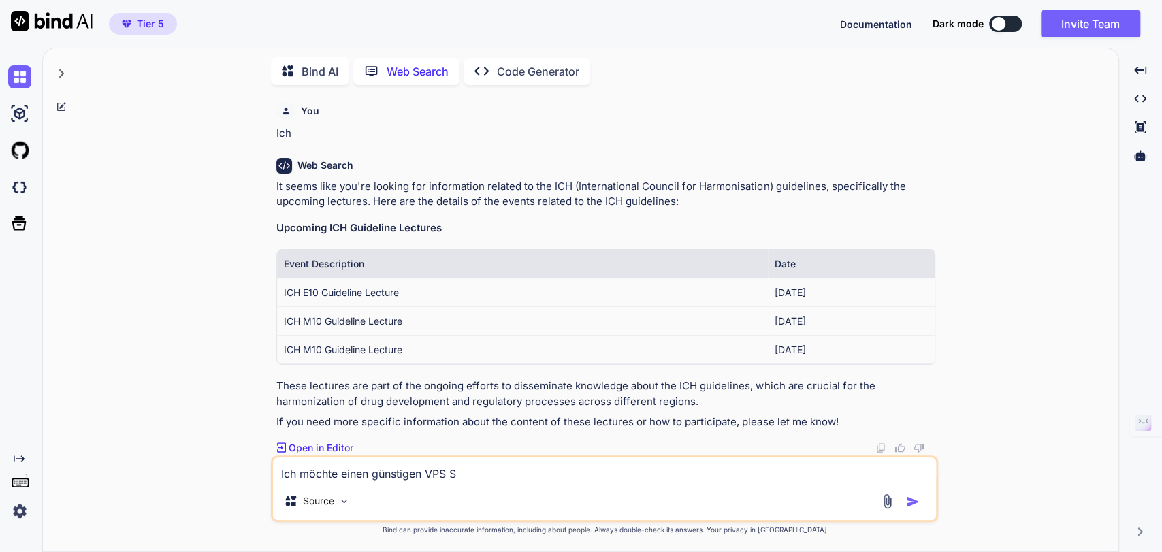
type textarea "Ich möchte einen günstigen VPS"
type textarea "x"
type textarea "Ich möchte einen günstigen VPS s"
type textarea "x"
type textarea "Ich möchte einen günstigen VPS sh"
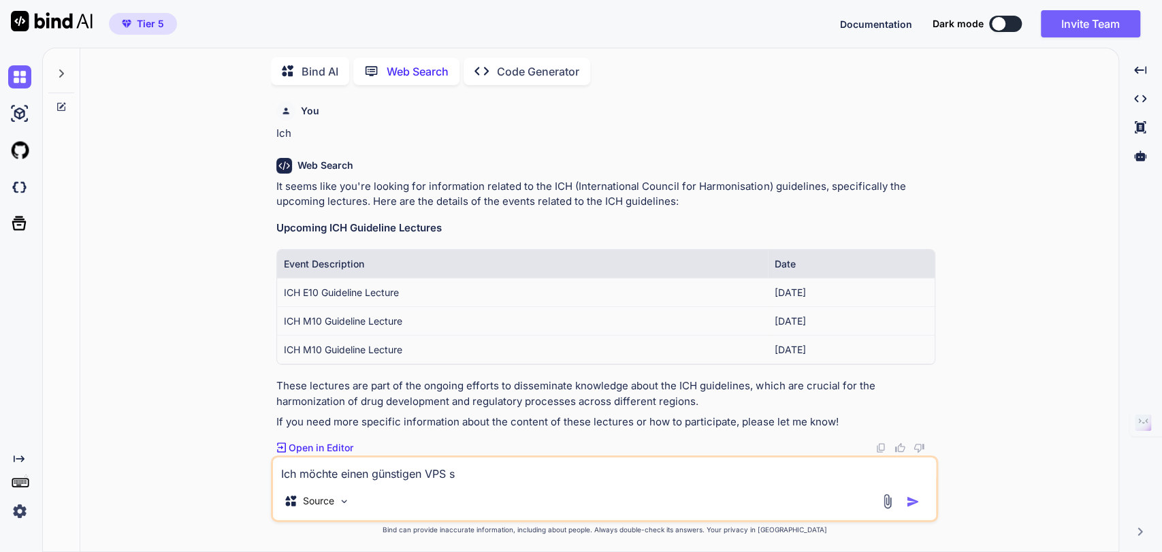
type textarea "x"
type textarea "Ich möchte einen günstigen VPS sha"
type textarea "x"
type textarea "Ich möchte einen günstigen VPS shar"
type textarea "x"
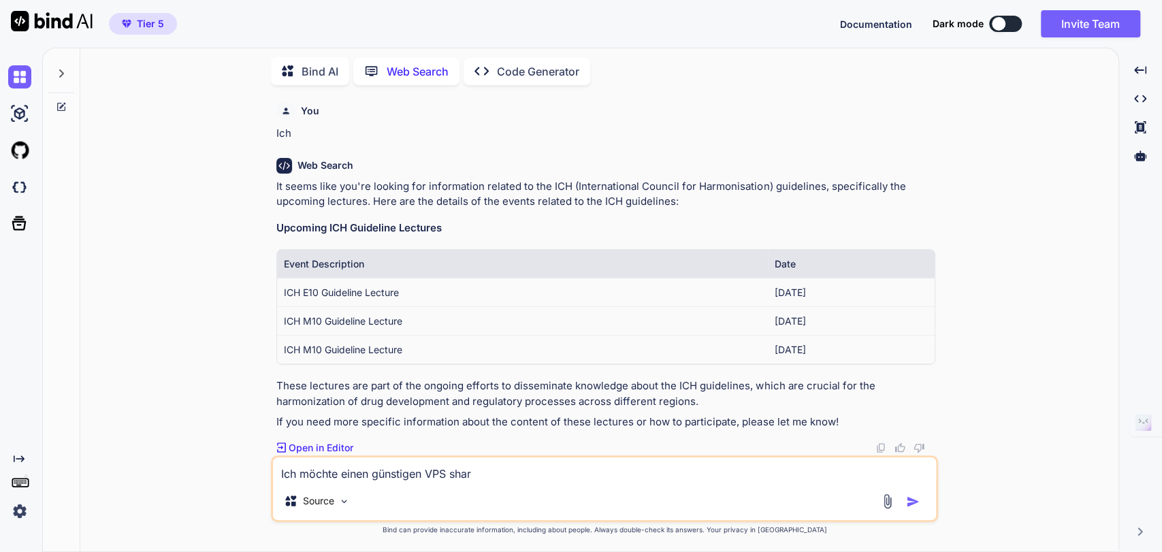
type textarea "Ich möchte einen günstigen VPS sha"
type textarea "x"
type textarea "Ich möchte einen günstigen VPS sh"
type textarea "x"
type textarea "Ich möchte einen günstigen VPS s"
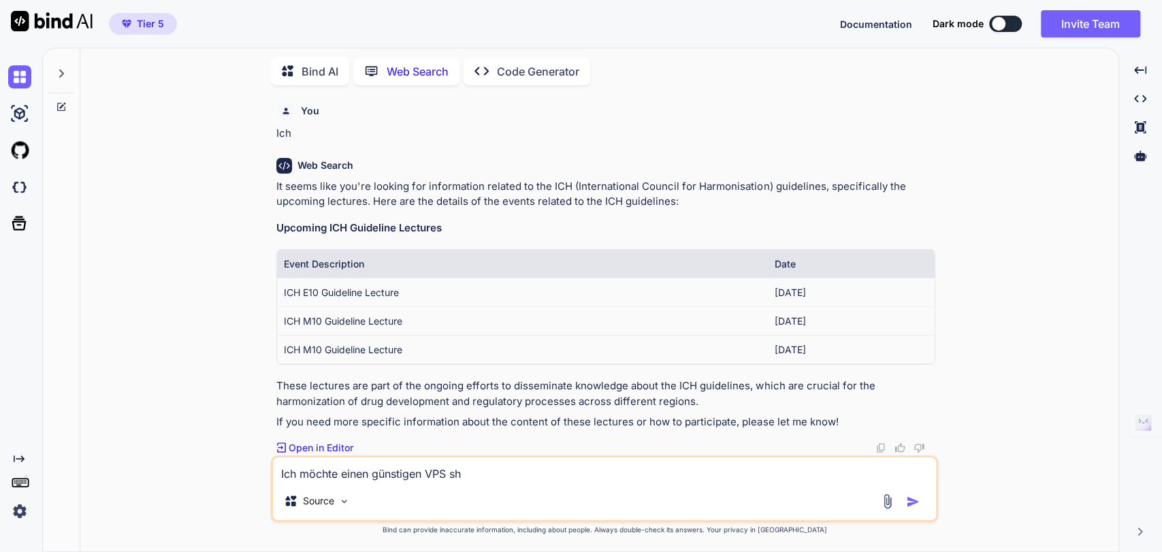
type textarea "x"
type textarea "Ich möchte einen günstigen VPS"
type textarea "x"
type textarea "Ich möchte einen günstigen VPS S"
type textarea "x"
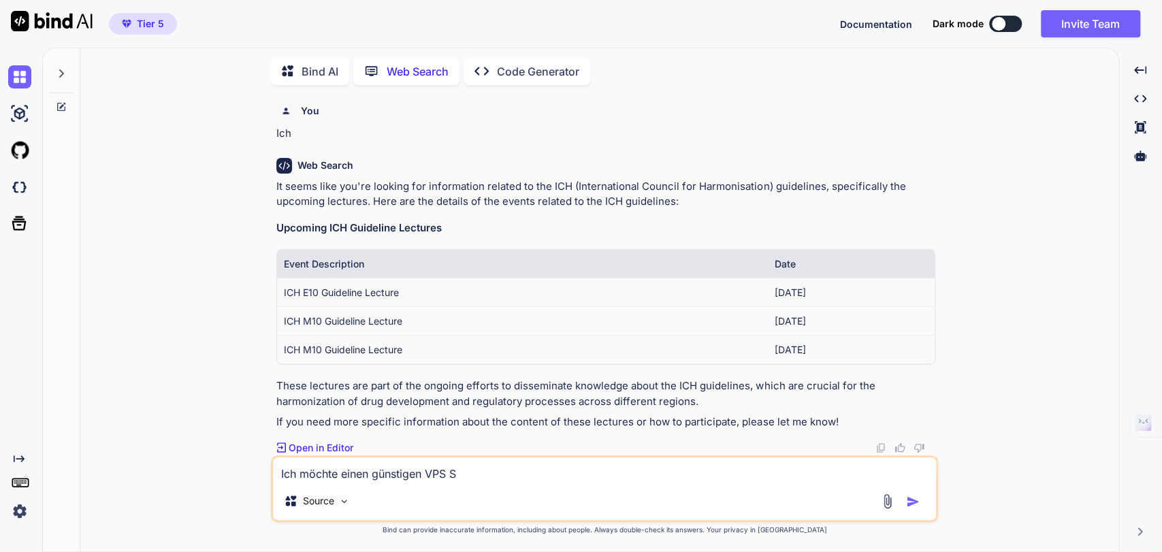
type textarea "Ich möchte einen günstigen VPS Se"
type textarea "x"
type textarea "Ich möchte einen günstigen VPS Ser"
type textarea "x"
type textarea "Ich möchte einen günstigen VPS Serv"
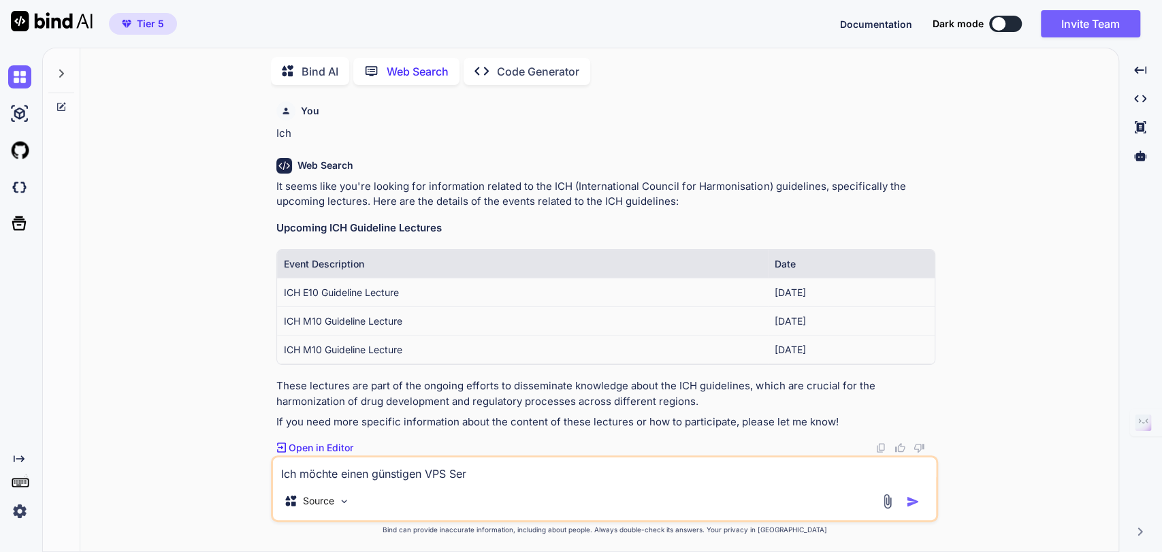
type textarea "x"
type textarea "Ich möchte einen günstigen VPS Serve"
type textarea "x"
type textarea "Ich möchte einen günstigen VPS Server"
type textarea "x"
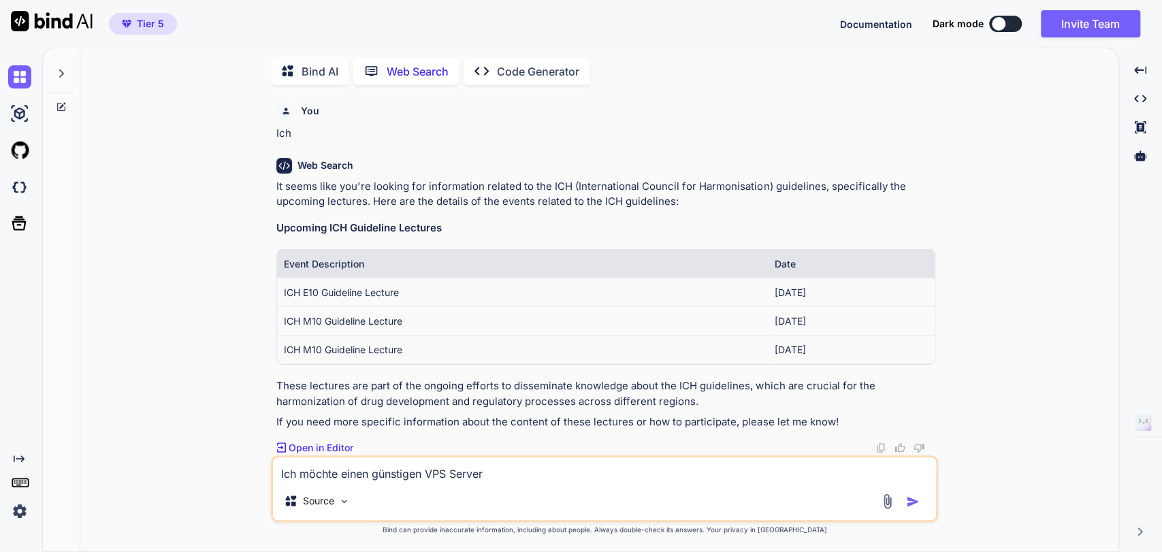
type textarea "Ich möchte einen günstigen VPS Server"
type textarea "x"
type textarea "Ich möchte einen günstigen VPS Server h"
type textarea "x"
type textarea "Ich möchte einen günstigen VPS Server ho"
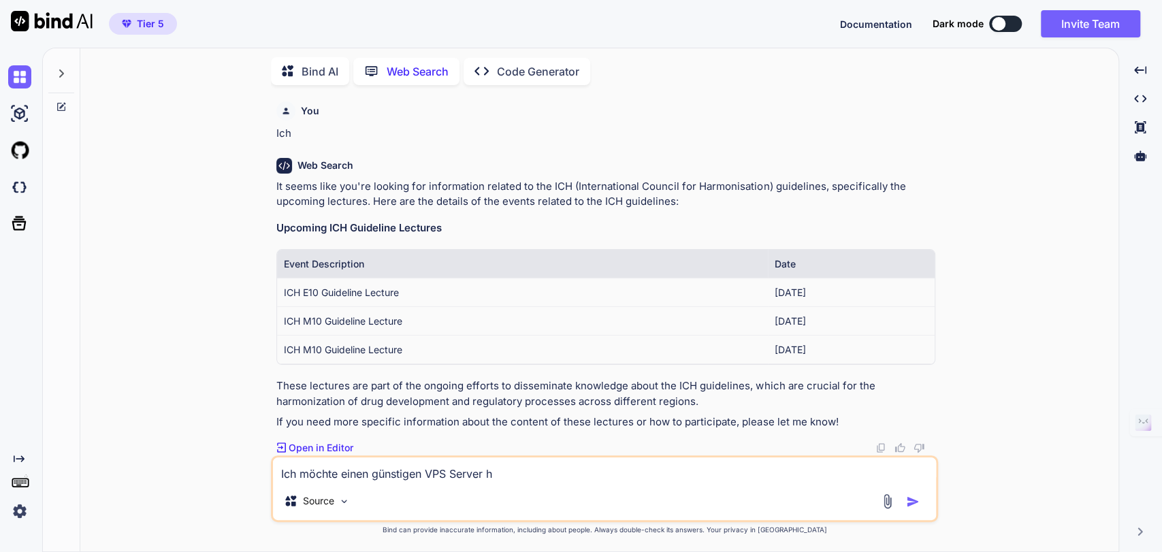
type textarea "x"
type textarea "Ich möchte einen günstigen VPS Server hol"
type textarea "x"
type textarea "Ich möchte einen günstigen VPS Server ho"
type textarea "x"
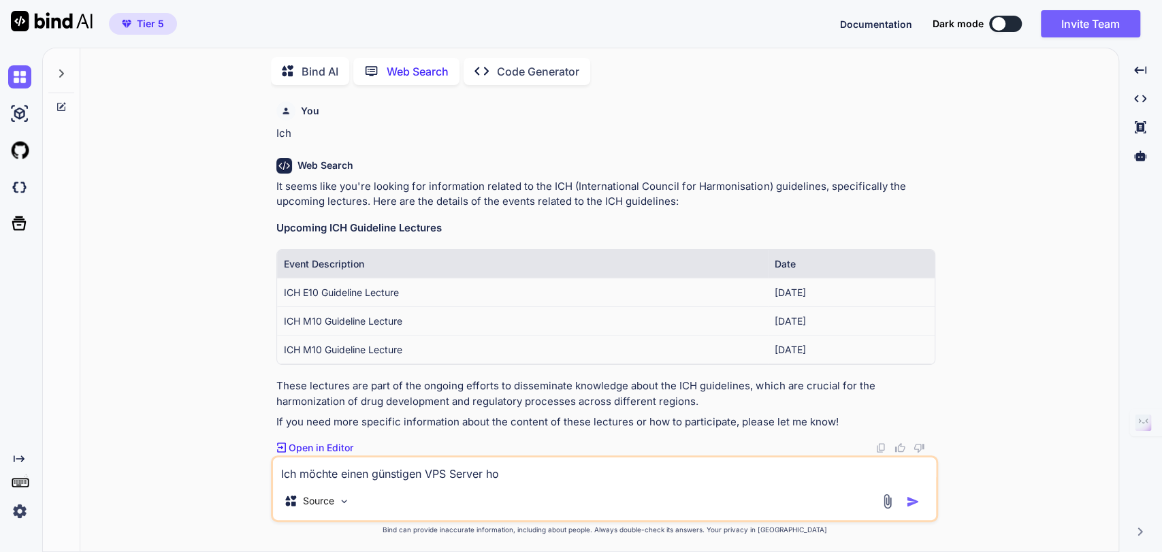
type textarea "Ich möchte einen günstigen VPS Server h"
type textarea "x"
type textarea "Ich möchte einen günstigen VPS Server"
type textarea "x"
type textarea "Ich möchte einen günstigen VPS Server a"
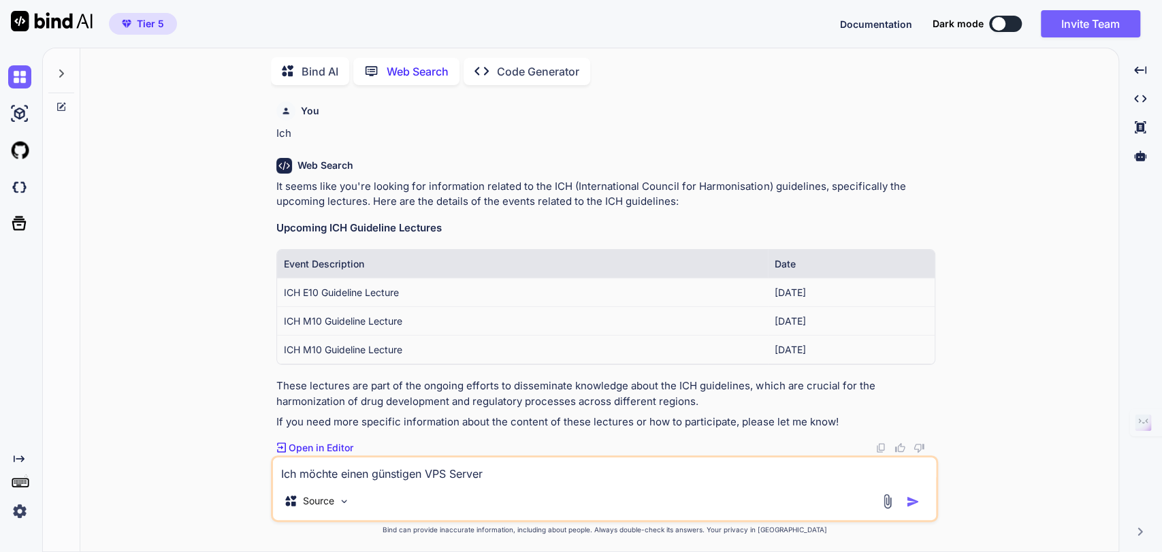
type textarea "x"
type textarea "Ich möchte einen günstigen VPS Server an"
type textarea "x"
type textarea "Ich möchte einen günstigen VPS Server anm"
type textarea "x"
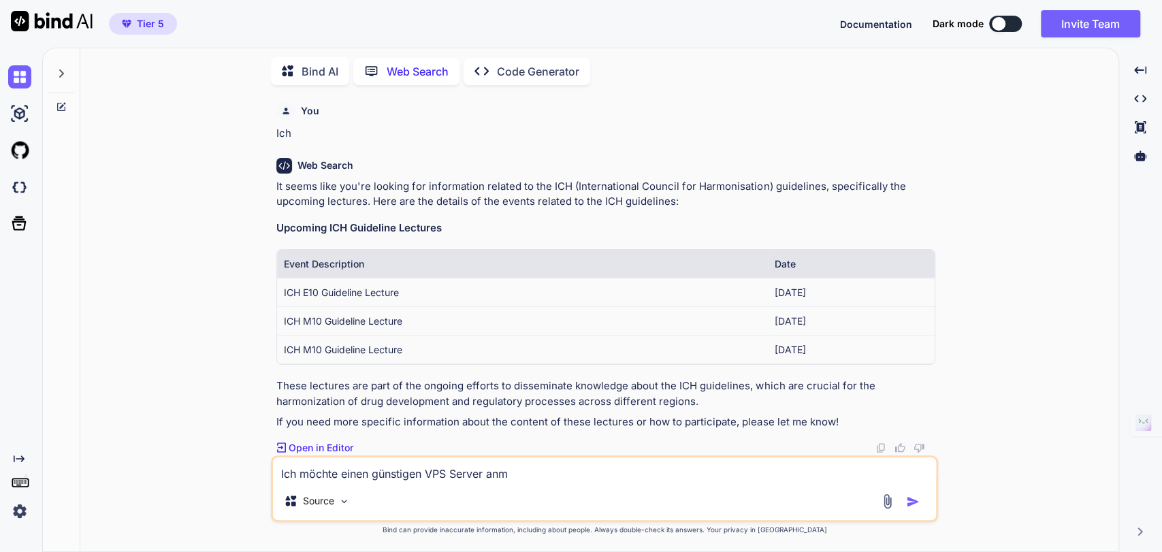
type textarea "Ich möchte einen günstigen VPS Server anmi"
type textarea "x"
type textarea "Ich möchte einen günstigen VPS Server anmie"
type textarea "x"
type textarea "Ich möchte einen günstigen VPS Server anmiet"
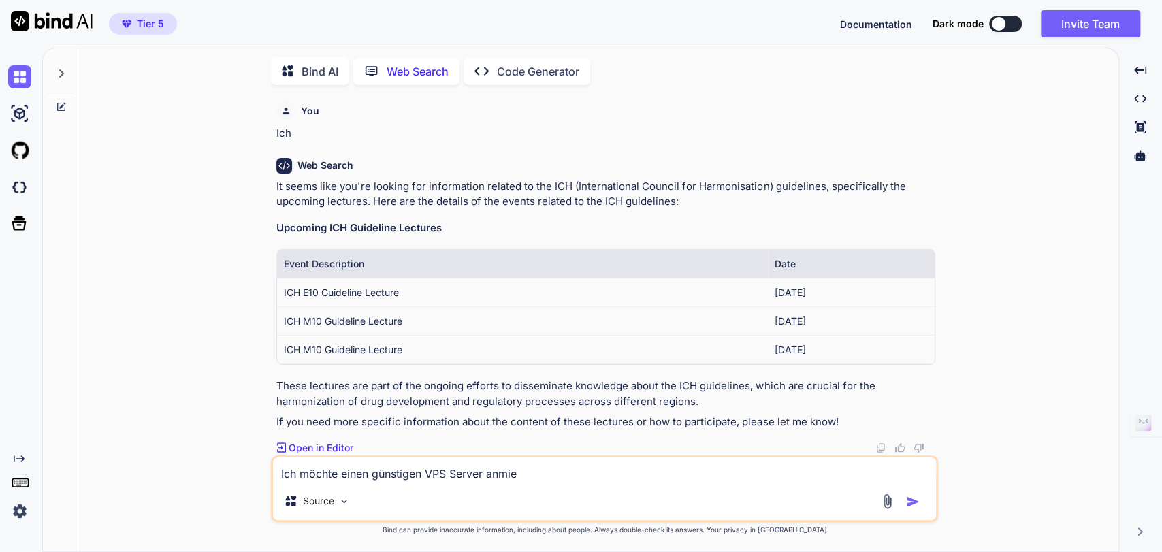
type textarea "x"
type textarea "Ich möchte einen günstigen VPS Server anmiete"
type textarea "x"
type textarea "Ich möchte einen günstigen VPS Server anmieten"
type textarea "x"
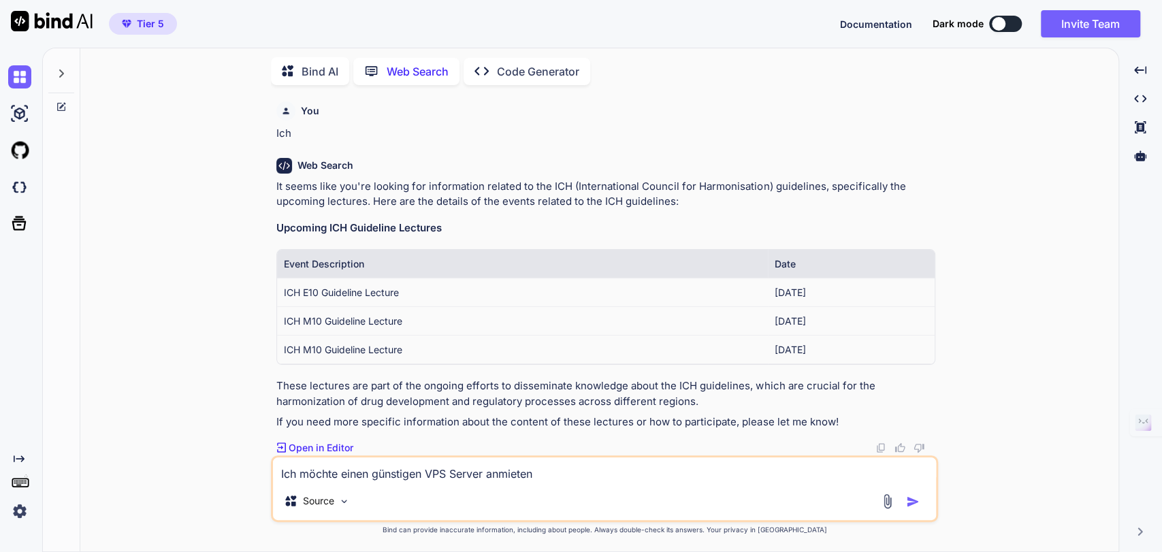
type textarea "Ich möchte einen günstigen VPS Server anmiete"
type textarea "x"
type textarea "Ich möchte einen günstigen VPS Server anmiet"
type textarea "x"
type textarea "Ich möchte einen günstigen VPS Server anmie"
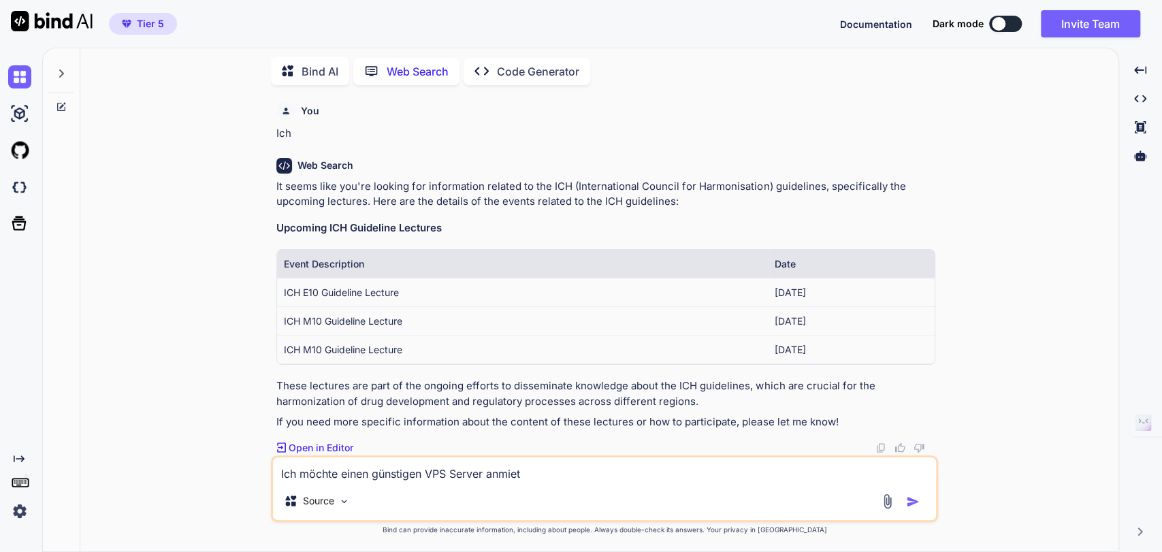
type textarea "x"
type textarea "Ich möchte einen günstigen VPS Server anmi"
type textarea "x"
type textarea "Ich möchte einen günstigen VPS Server anm"
type textarea "x"
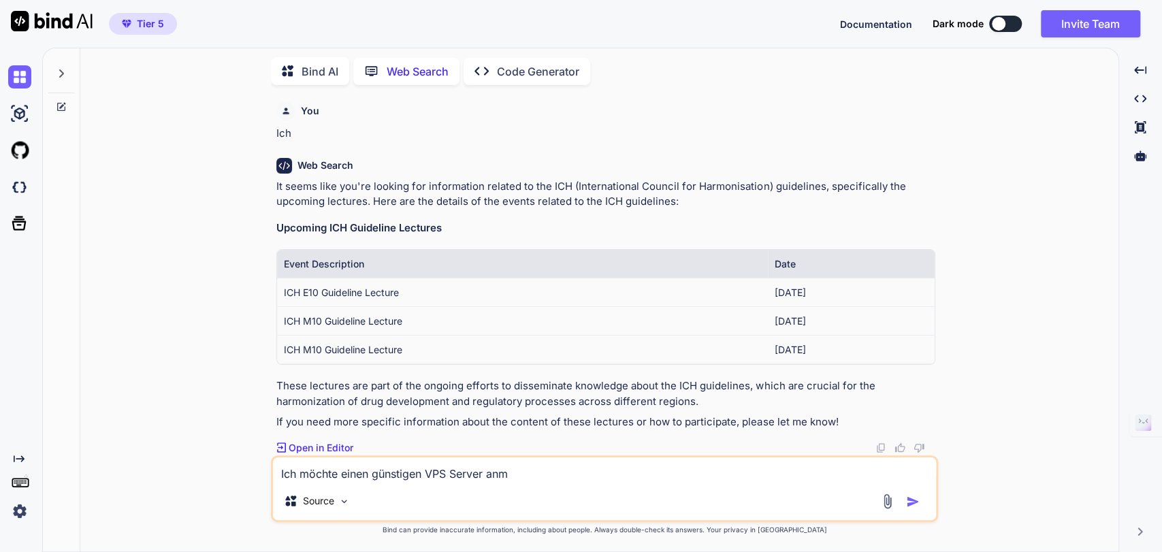
type textarea "Ich möchte einen günstigen VPS Server an"
type textarea "x"
type textarea "Ich möchte einen günstigen VPS Server a"
type textarea "x"
type textarea "Ich möchte einen günstigen VPS Server"
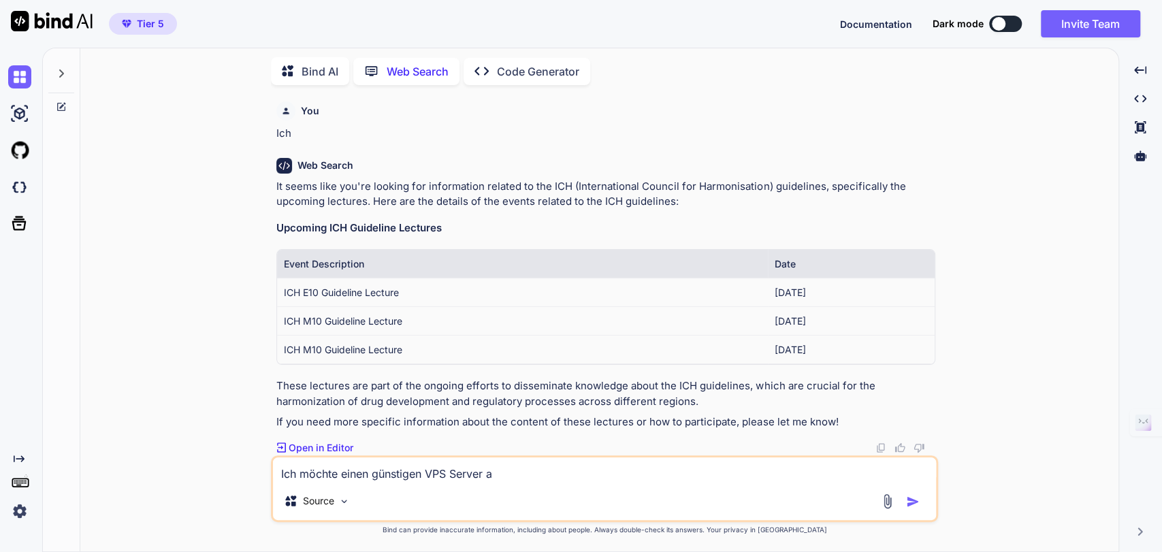
type textarea "x"
type textarea "Ich möchte einen günstigen VPS Server b"
type textarea "x"
type textarea "Ich möchte einen günstigen VPS Server be"
type textarea "x"
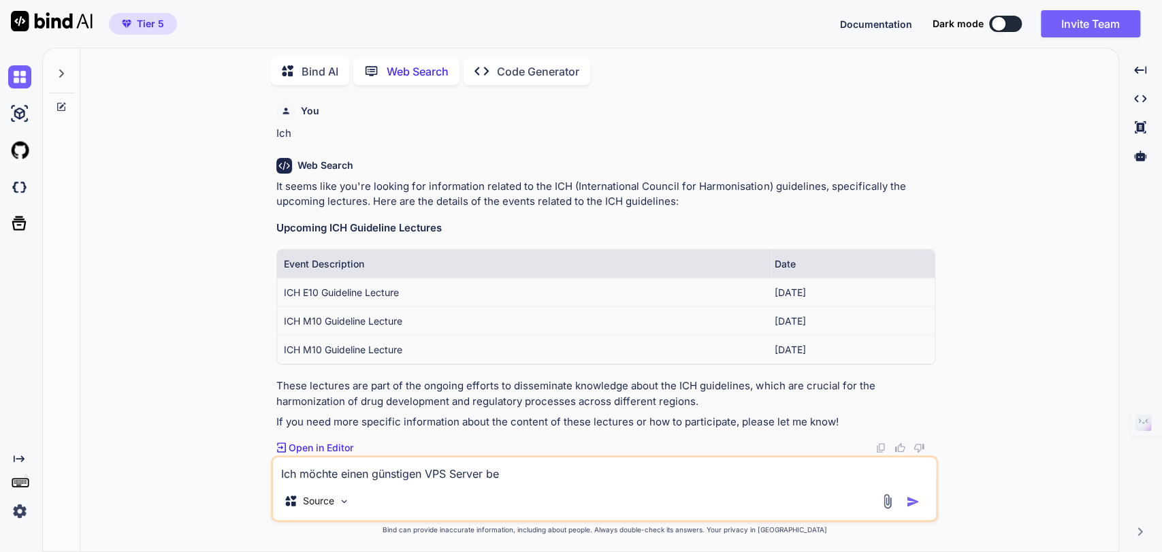
type textarea "Ich möchte einen günstigen VPS Server bei"
type textarea "x"
type textarea "Ich möchte einen günstigen VPS Server bei"
type textarea "x"
type textarea "Ich möchte einen günstigen VPS Server bei e"
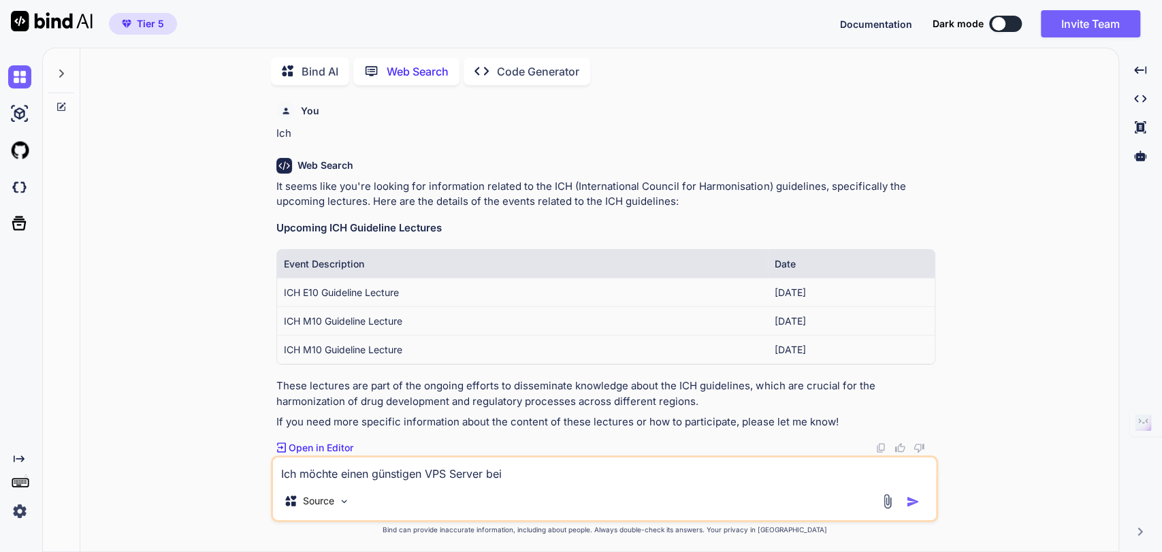
type textarea "x"
type textarea "Ich möchte einen günstigen VPS Server bei ei"
type textarea "x"
type textarea "Ich möchte einen günstigen VPS Server bei ein"
type textarea "x"
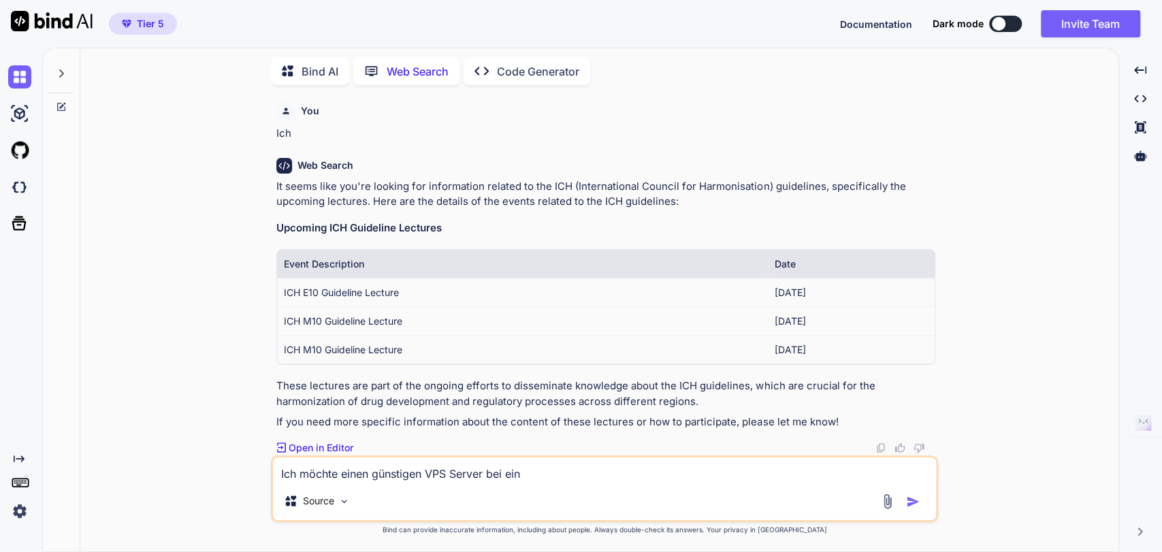
type textarea "Ich möchte einen günstigen VPS Server bei eine"
type textarea "x"
type textarea "Ich möchte einen günstigen VPS Server bei einem"
type textarea "x"
type textarea "Ich möchte einen günstigen VPS Server bei einem"
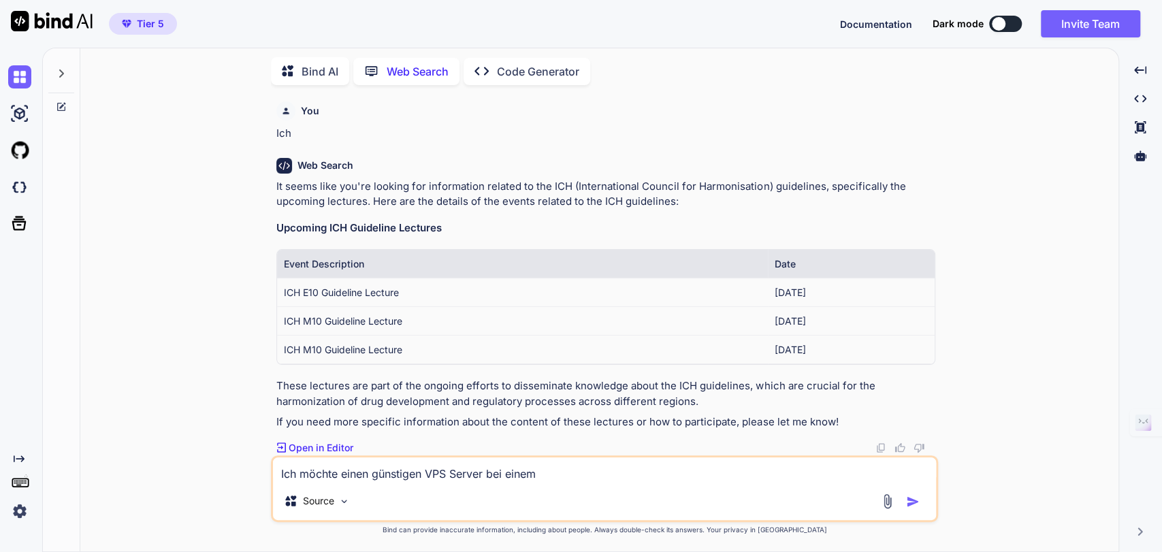
type textarea "x"
type textarea "Ich möchte einen günstigen VPS Server bei einem d"
type textarea "x"
type textarea "Ich möchte einen günstigen VPS Server bei einem de"
type textarea "x"
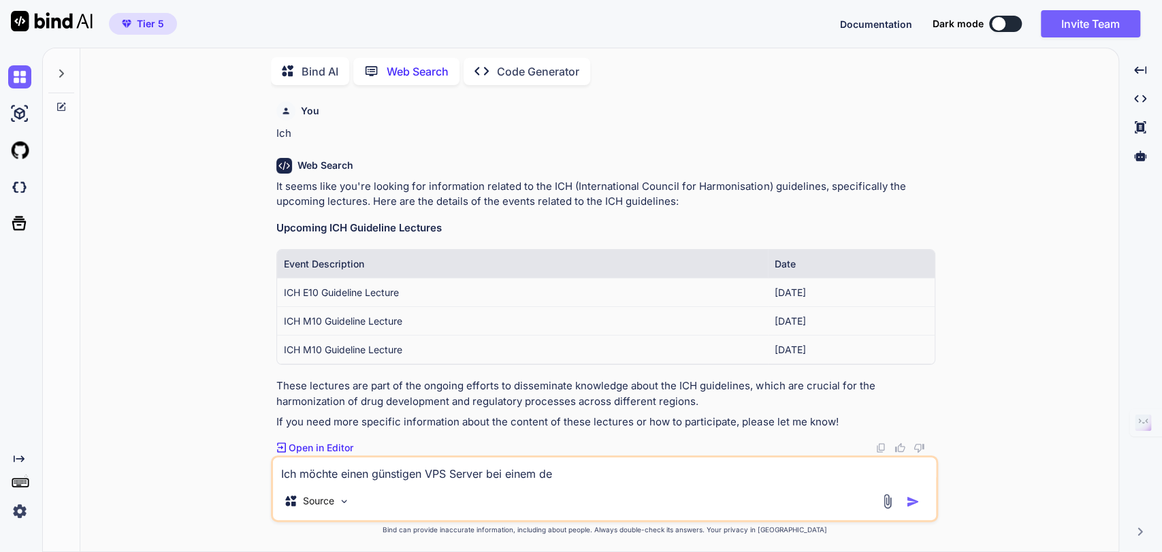
type textarea "Ich möchte einen günstigen VPS Server bei einem der"
type textarea "x"
type textarea "Ich möchte einen günstigen VPS Server bei einem der"
type textarea "x"
type textarea "Ich möchte einen günstigen VPS Server bei einem der g"
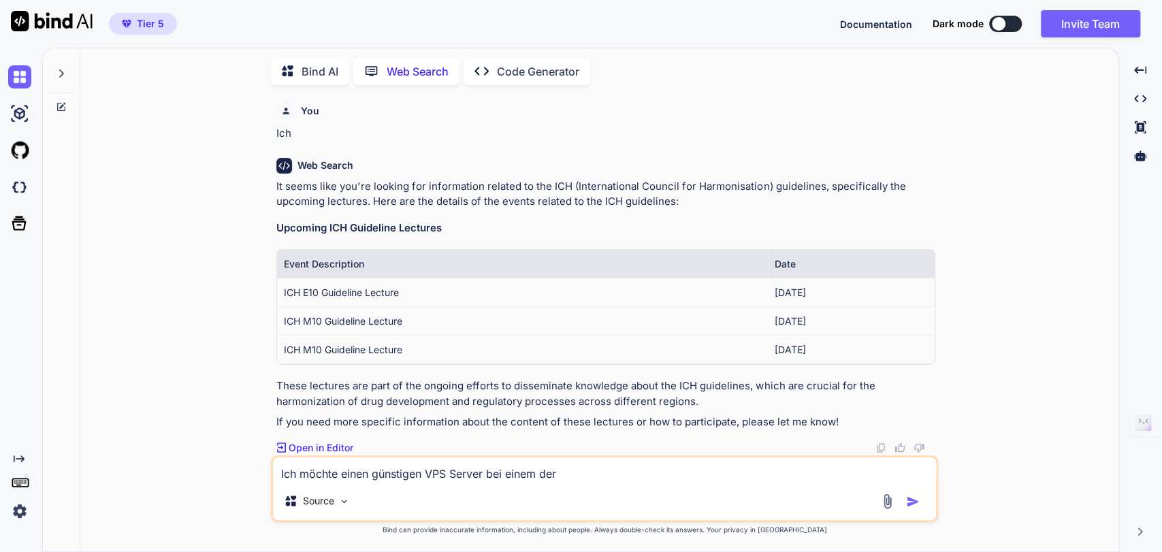
type textarea "x"
type textarea "Ich möchte einen günstigen VPS Server bei einem der gr"
type textarea "x"
type textarea "Ich möchte einen günstigen VPS Server bei einem der gro"
type textarea "x"
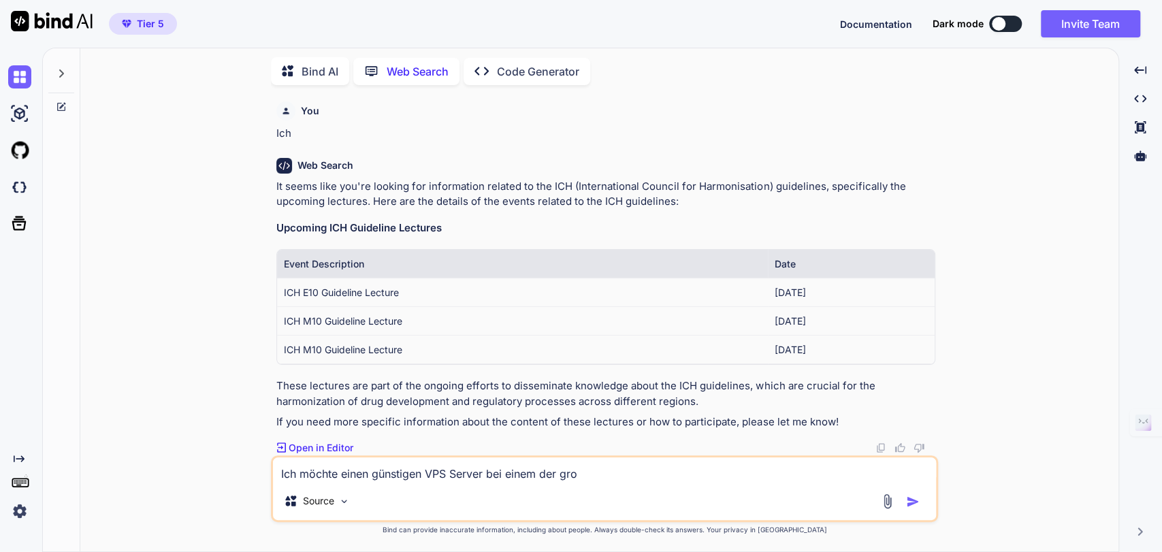
type textarea "Ich möchte einen günstigen VPS Server bei einem der groß"
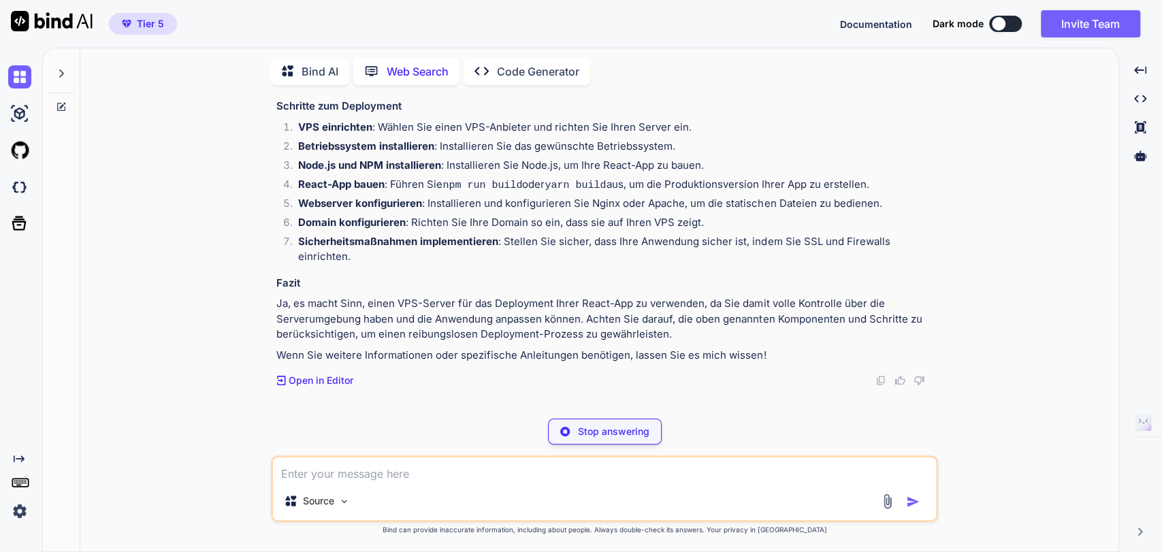
scroll to position [742, 0]
